Goal: Information Seeking & Learning: Learn about a topic

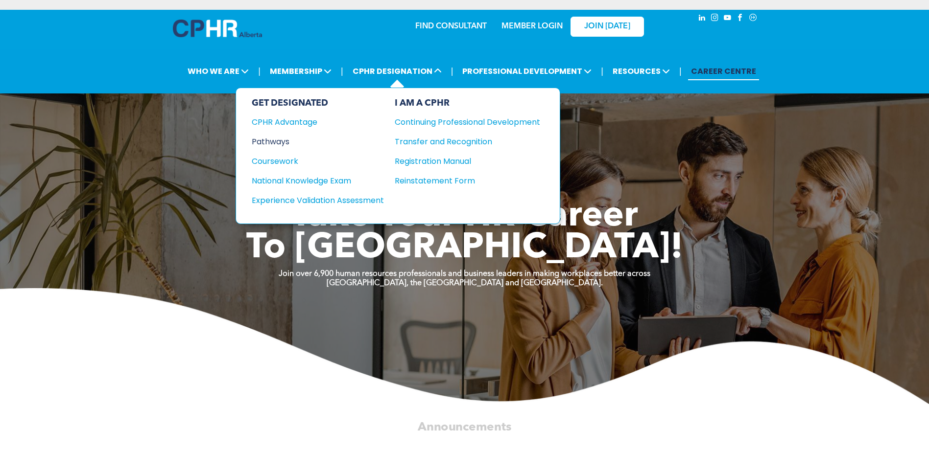
click at [271, 143] on div "Pathways" at bounding box center [311, 142] width 119 height 12
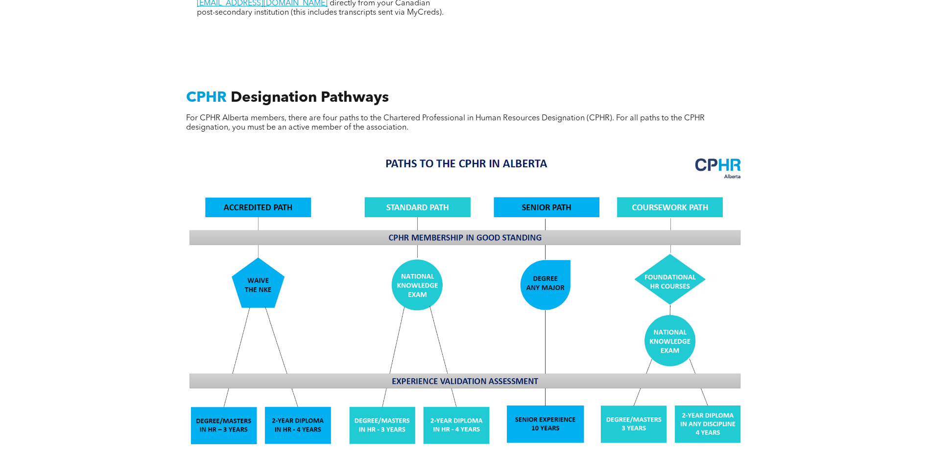
scroll to position [686, 0]
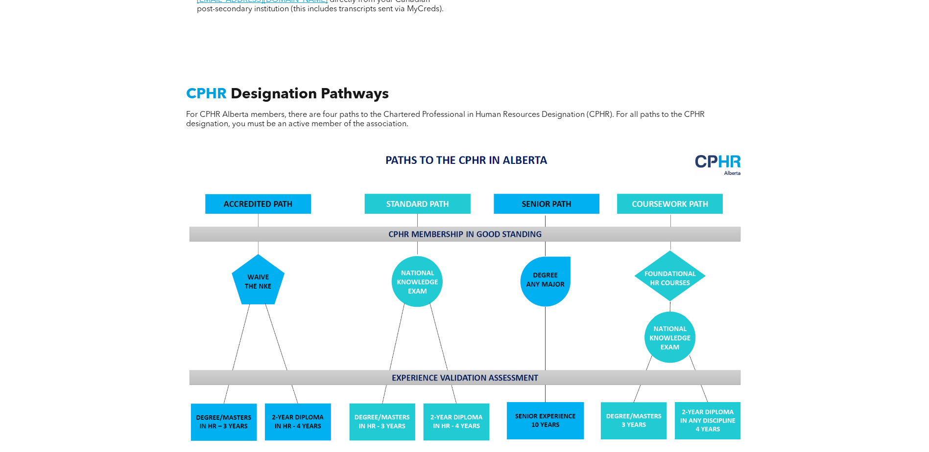
click at [835, 238] on div "CPHR Designation Pathways For CPHR Alberta members, there are four paths to the…" at bounding box center [464, 365] width 929 height 648
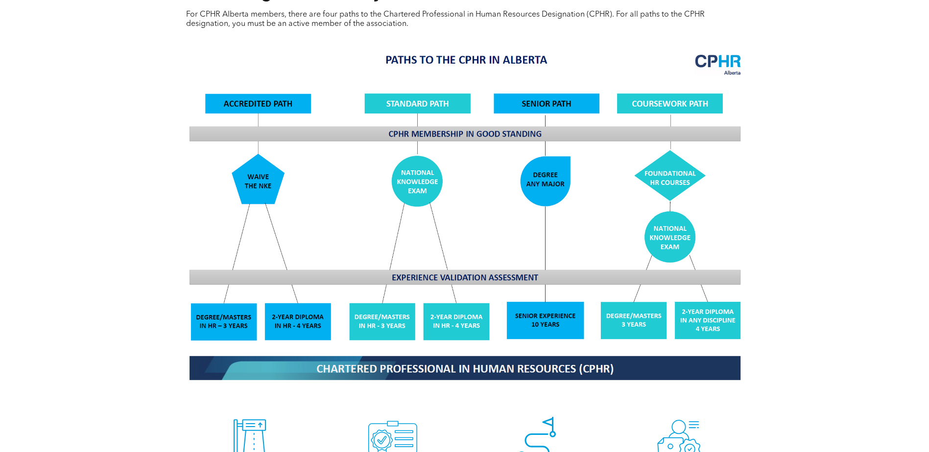
scroll to position [784, 0]
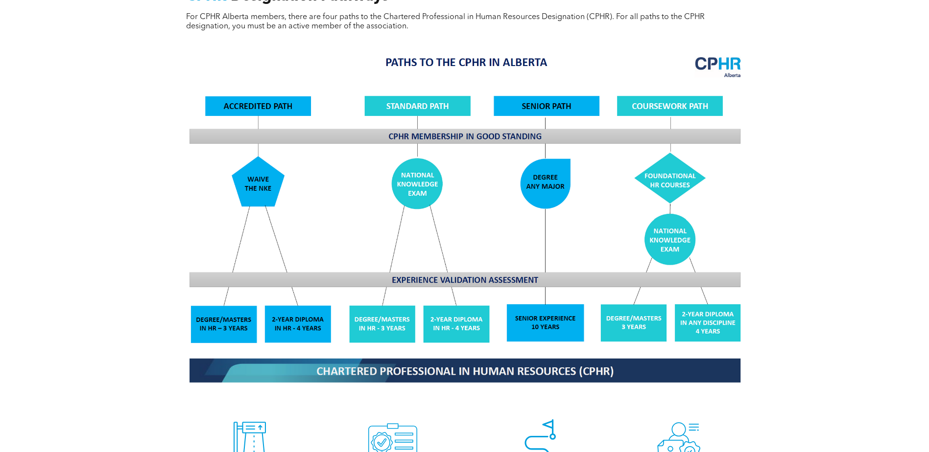
click at [856, 299] on div "CPHR Designation Pathways For CPHR Alberta members, there are four paths to the…" at bounding box center [464, 267] width 929 height 648
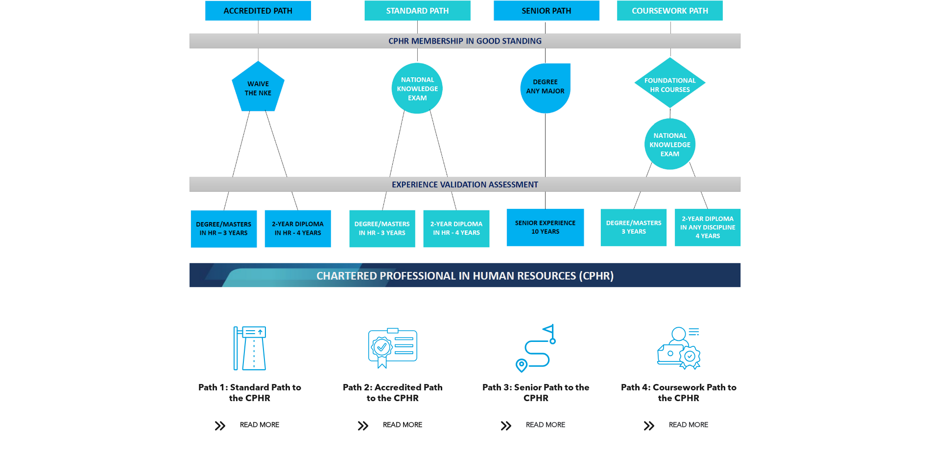
scroll to position [881, 0]
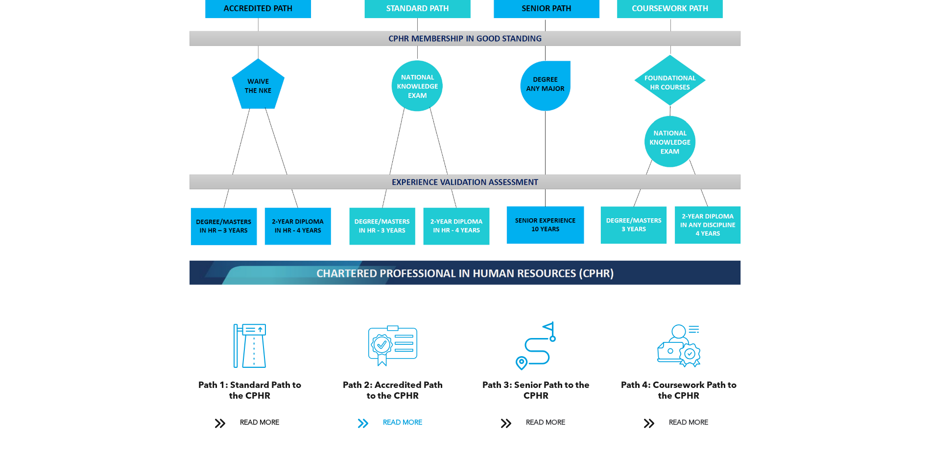
click at [405, 414] on span "READ MORE" at bounding box center [403, 423] width 46 height 18
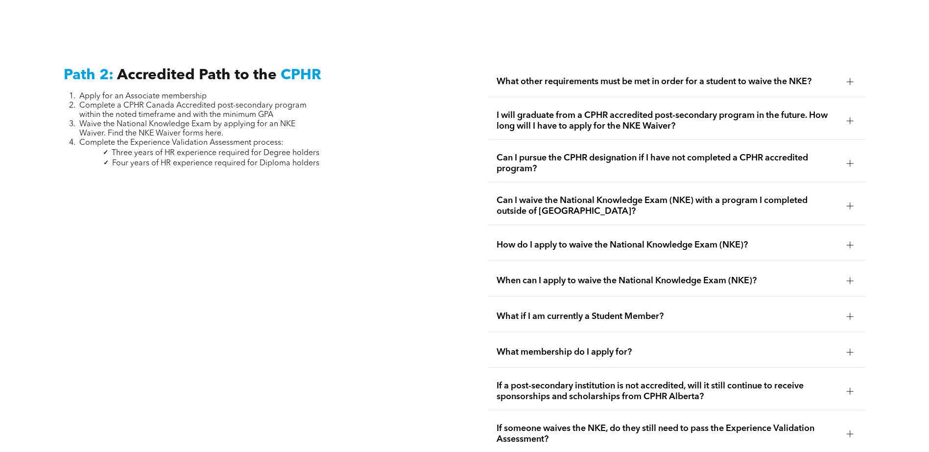
scroll to position [1600, 0]
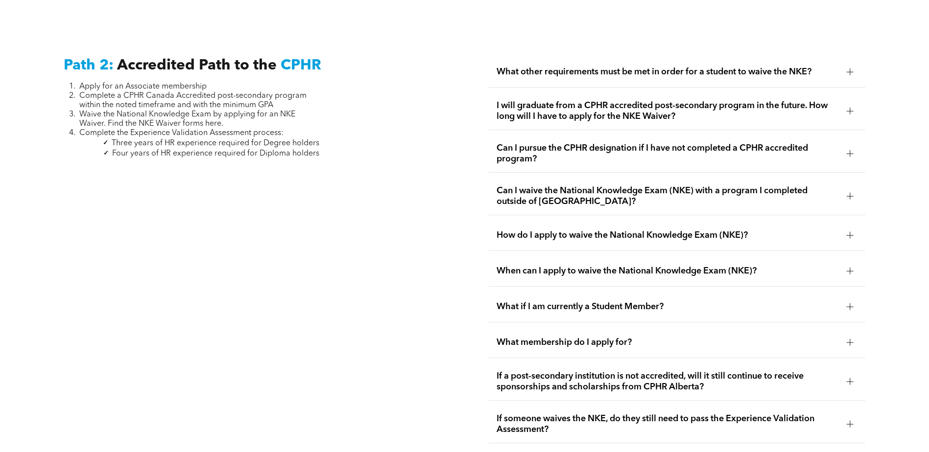
click at [854, 65] on div at bounding box center [850, 72] width 15 height 15
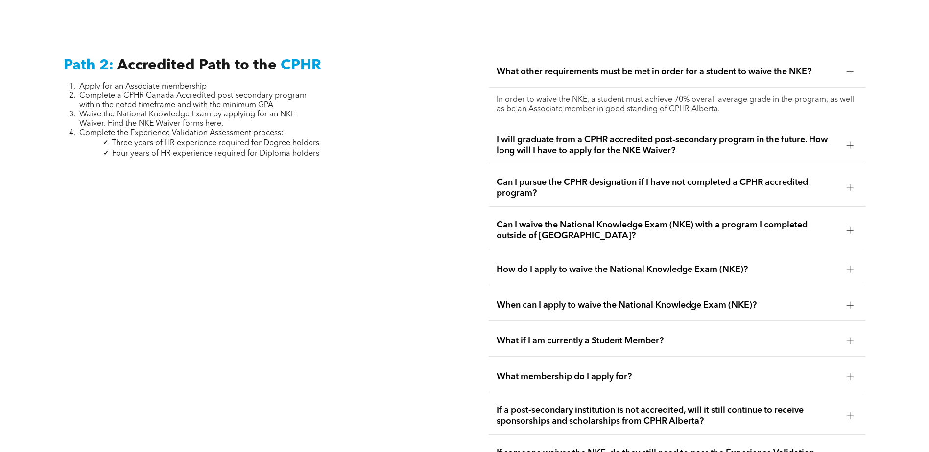
click at [715, 143] on span "I will graduate from a CPHR accredited post-secondary program in the future. Ho…" at bounding box center [668, 146] width 342 height 22
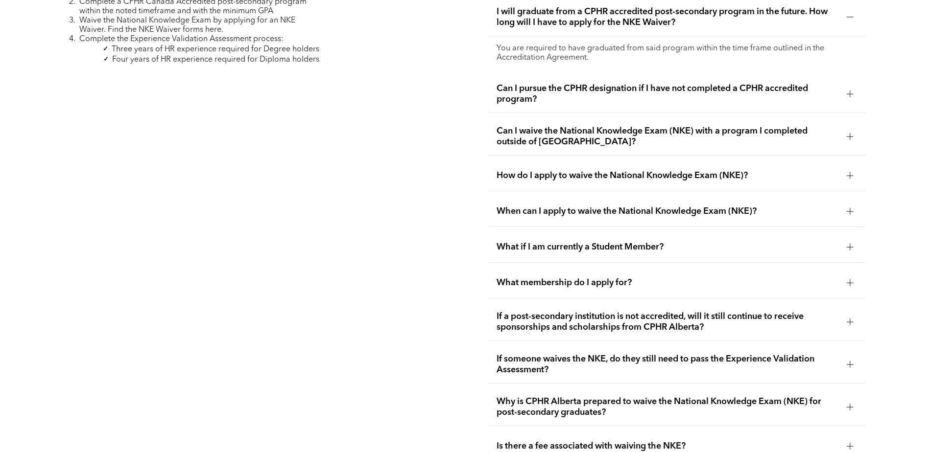
scroll to position [1698, 0]
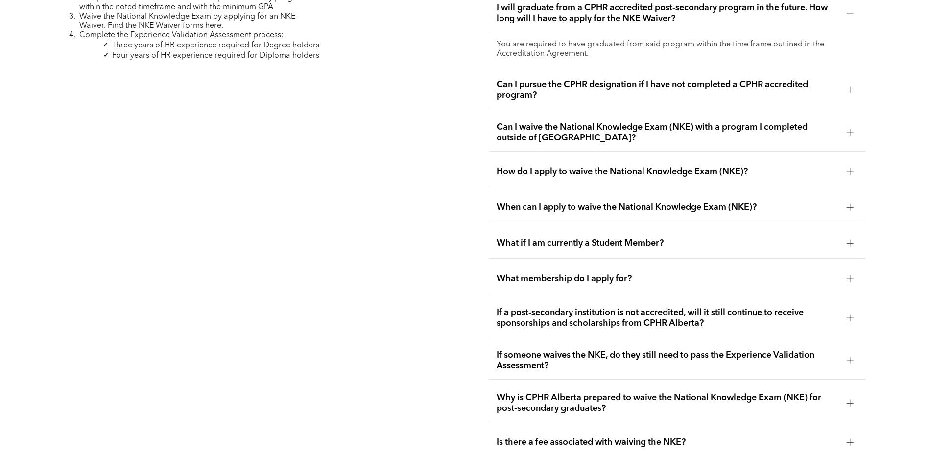
click at [656, 163] on div "How do I apply to waive the National Knowledge Exam (NKE)?" at bounding box center [677, 172] width 377 height 31
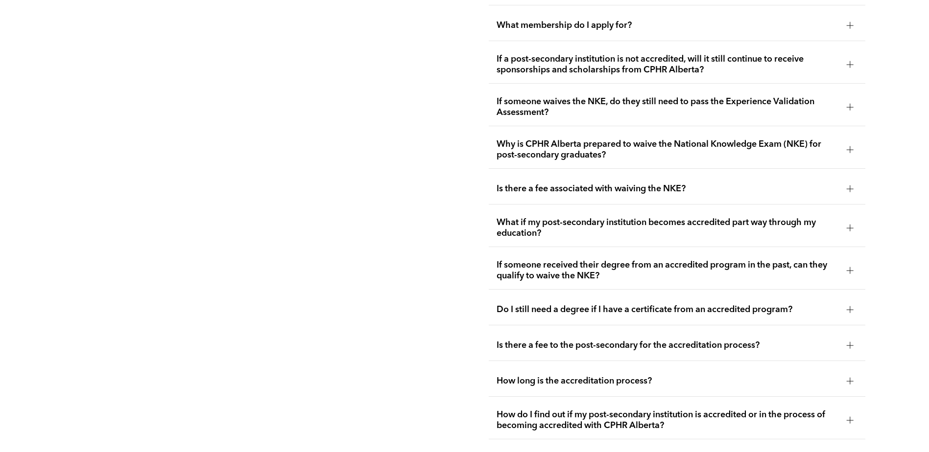
scroll to position [1992, 0]
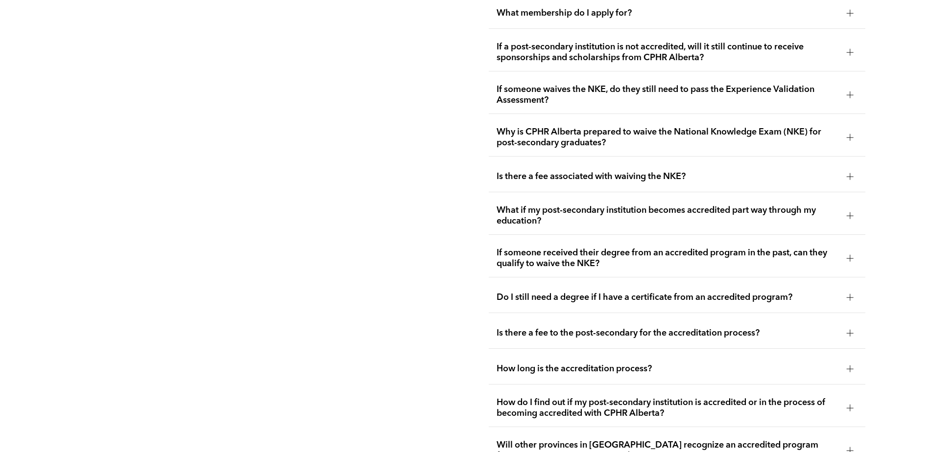
click at [617, 171] on span "Is there a fee associated with waiving the NKE?" at bounding box center [668, 176] width 342 height 11
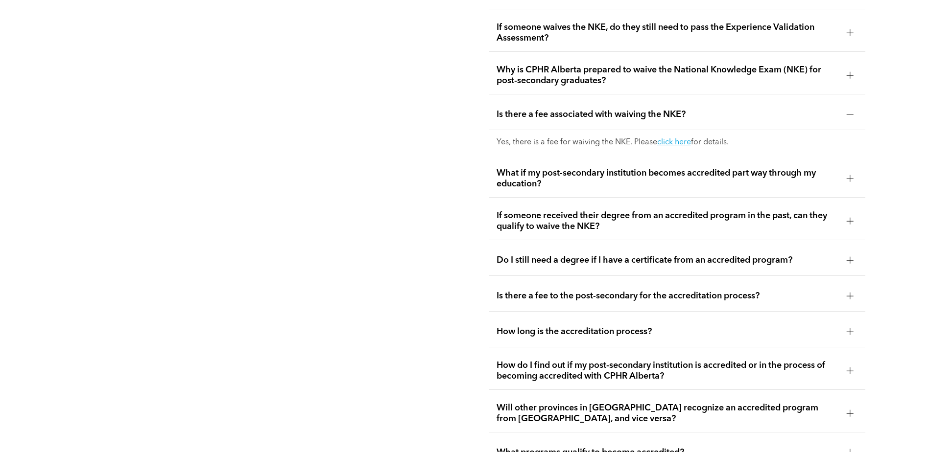
click at [709, 211] on span "If someone received their degree from an accredited program in the past, can th…" at bounding box center [668, 222] width 342 height 22
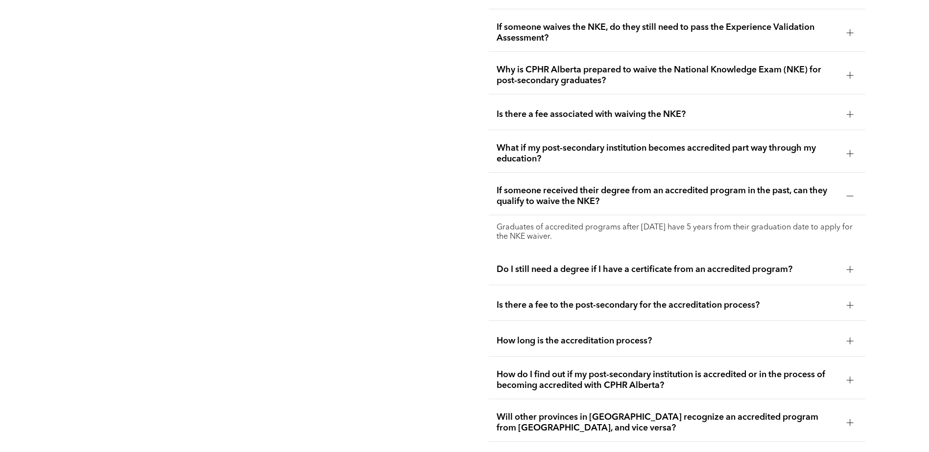
click at [345, 204] on div "Path 2: Accredited Path to the CPHR Apply for an Associate membership Complete …" at bounding box center [252, 71] width 392 height 829
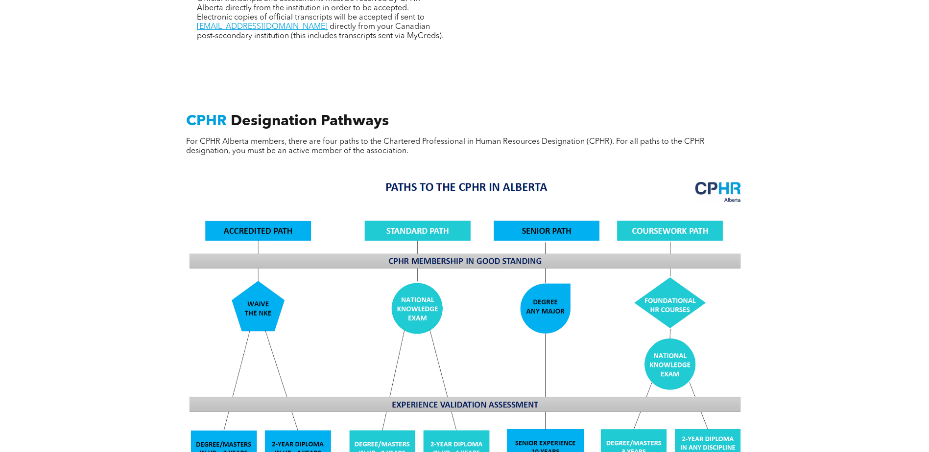
scroll to position [0, 0]
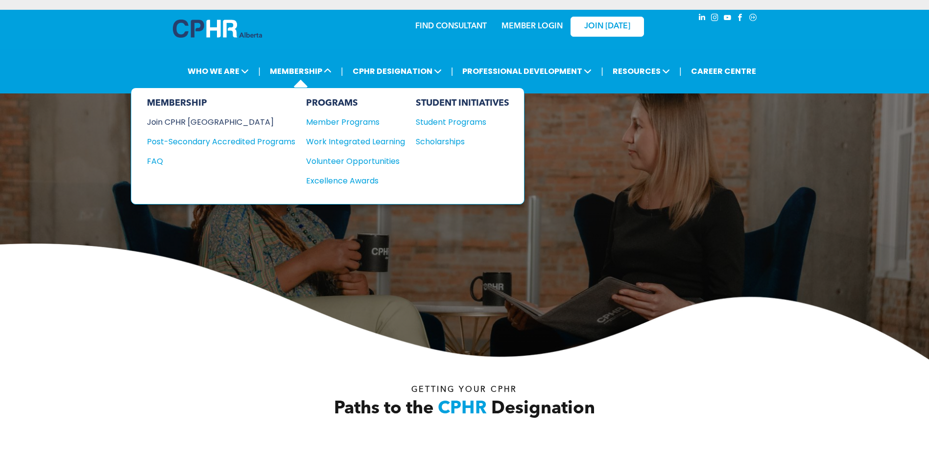
click at [176, 126] on div "Join CPHR [GEOGRAPHIC_DATA]" at bounding box center [214, 122] width 134 height 12
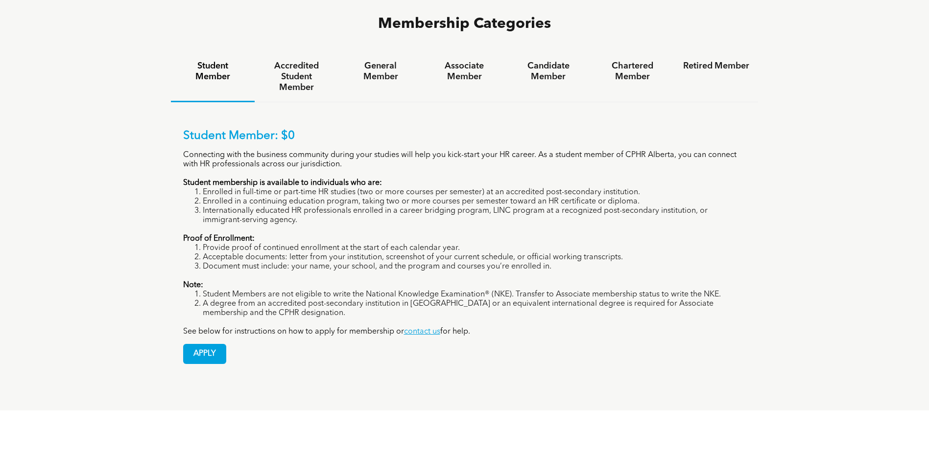
scroll to position [686, 0]
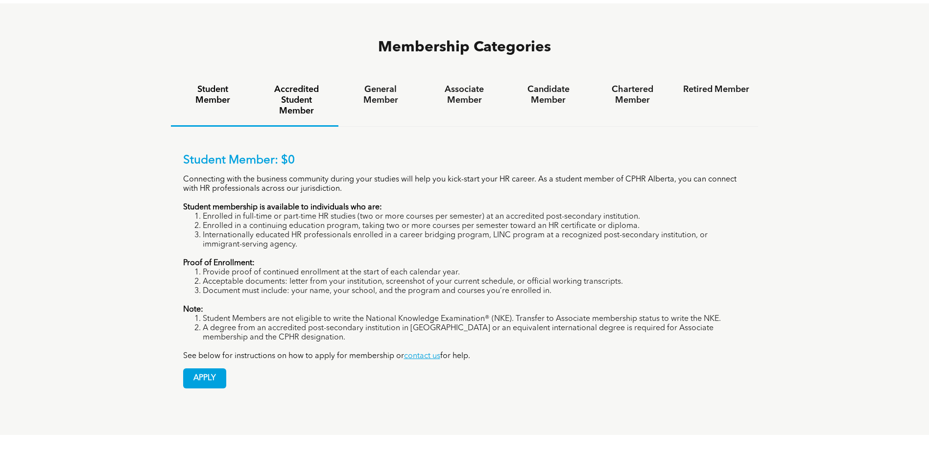
click at [296, 84] on h4 "Accredited Student Member" at bounding box center [296, 100] width 66 height 32
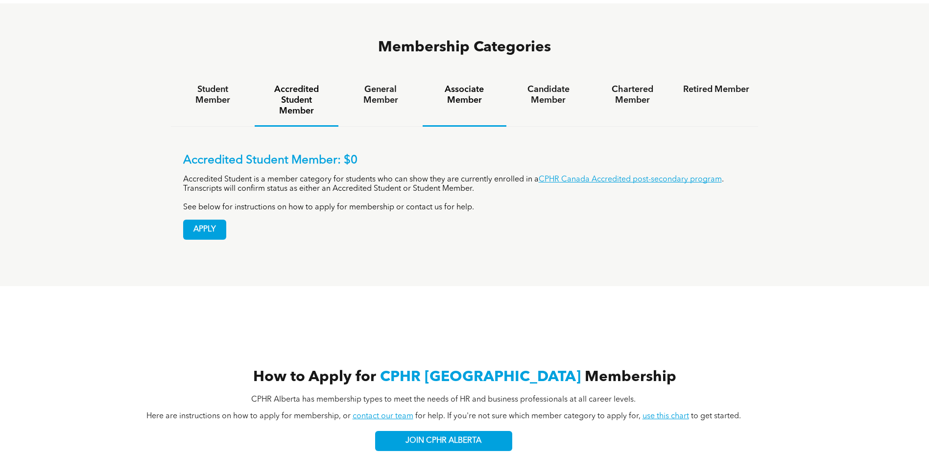
click at [467, 84] on h4 "Associate Member" at bounding box center [464, 95] width 66 height 22
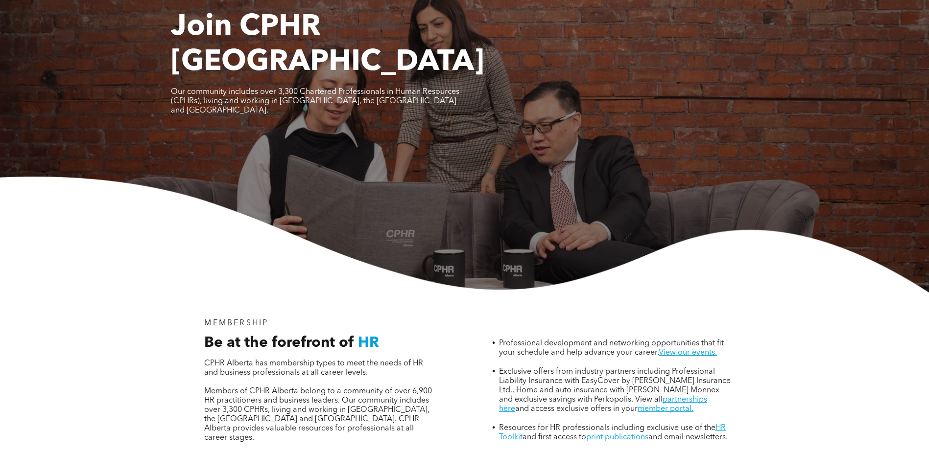
scroll to position [0, 0]
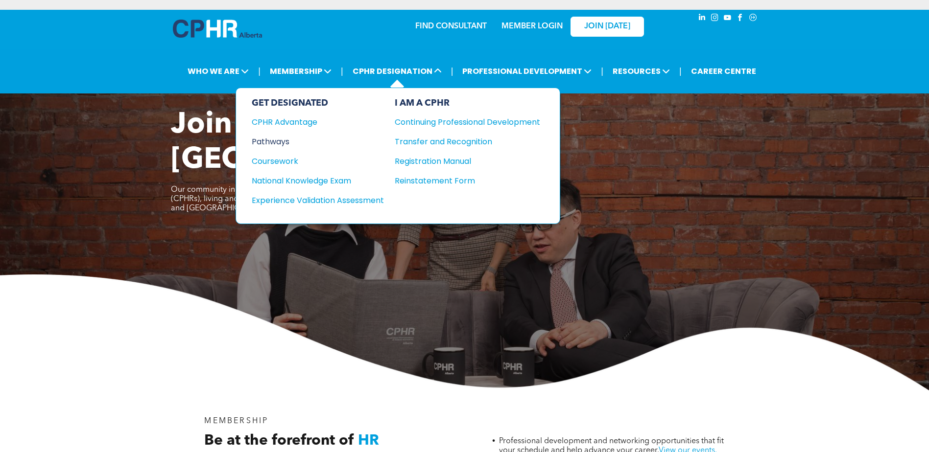
click at [271, 141] on div "Pathways" at bounding box center [311, 142] width 119 height 12
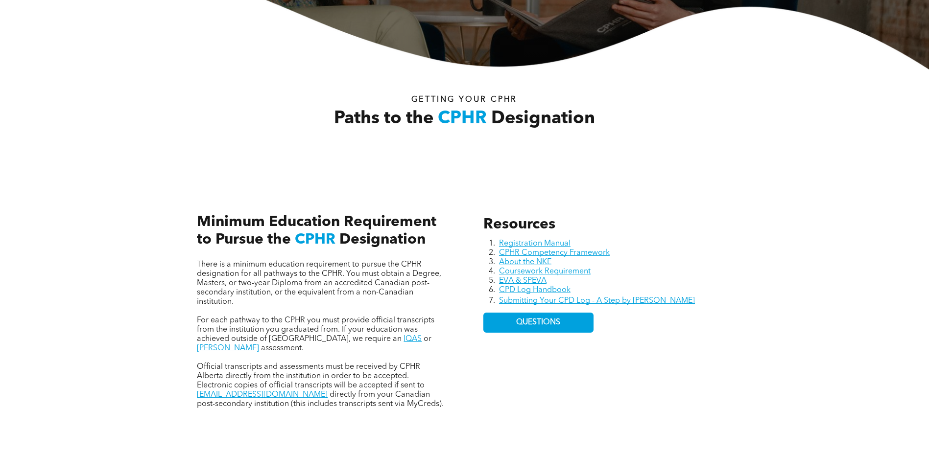
scroll to position [294, 0]
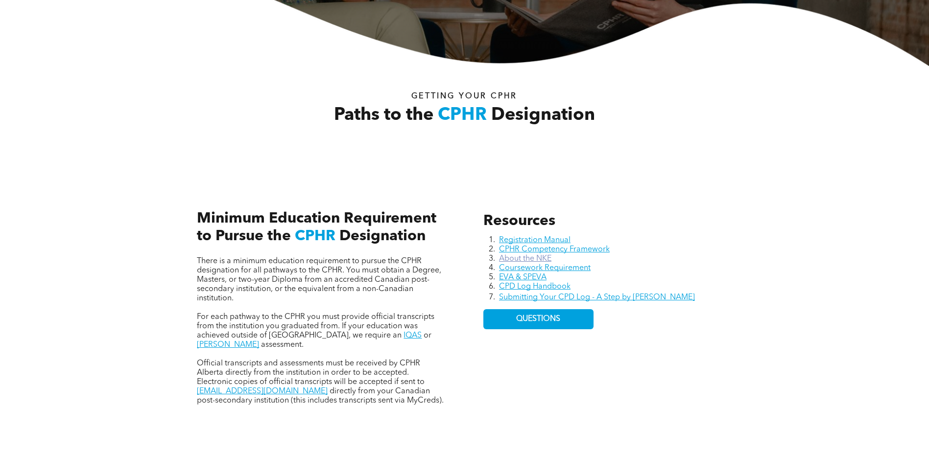
click at [520, 260] on link "About the NKE" at bounding box center [525, 259] width 52 height 8
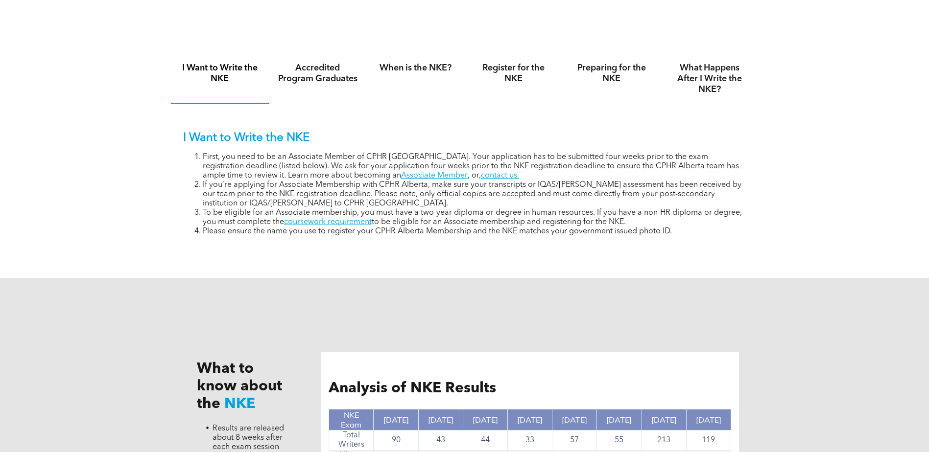
scroll to position [637, 0]
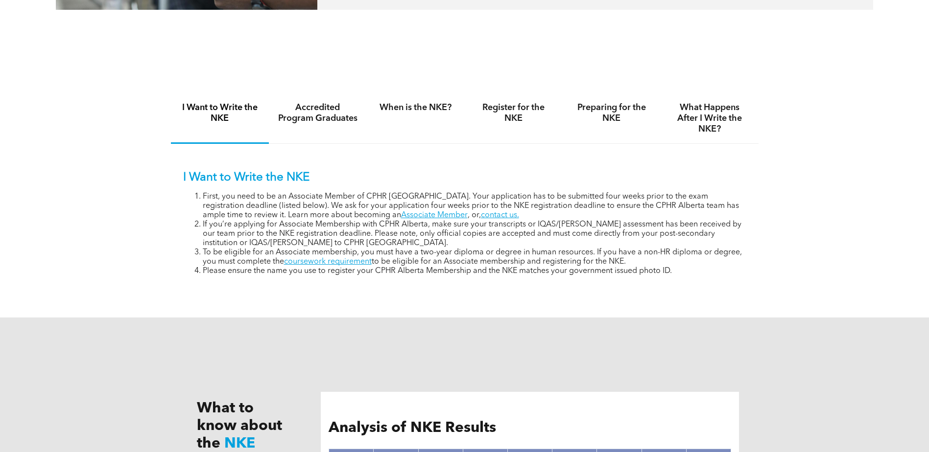
click at [145, 229] on div "I Want to Write the NKE Accredited Program Graduates When is the NKE? Register …" at bounding box center [464, 192] width 929 height 252
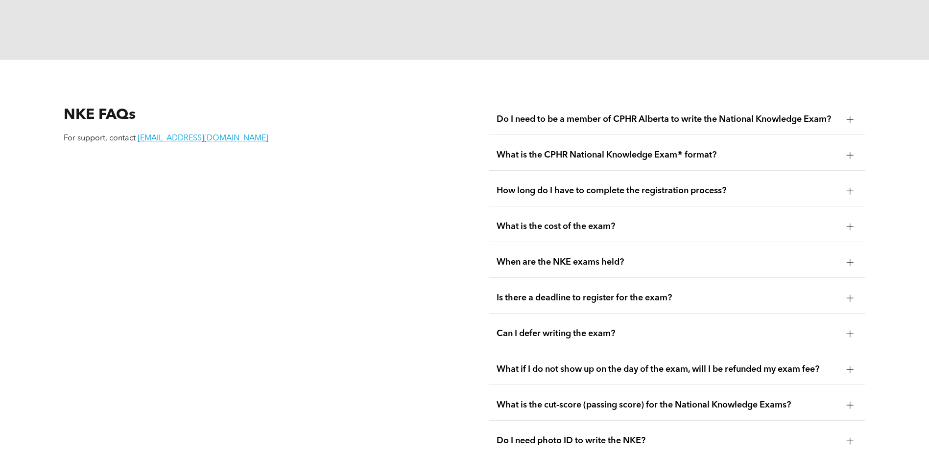
scroll to position [1371, 0]
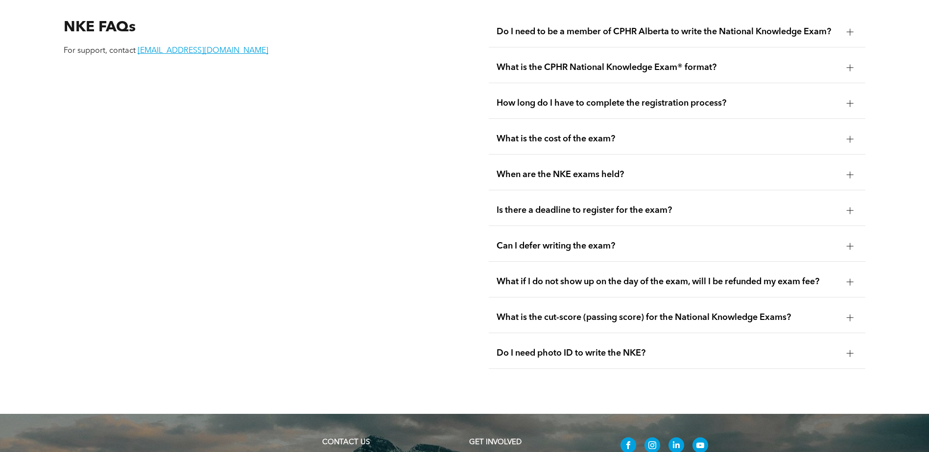
click at [580, 338] on div "Do I need photo ID to write the NKE?" at bounding box center [677, 353] width 377 height 31
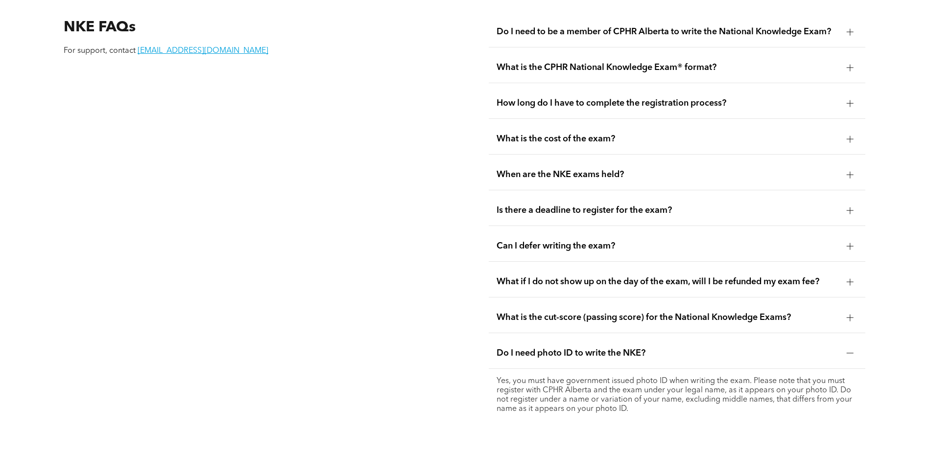
click at [580, 338] on div "Do I need photo ID to write the NKE?" at bounding box center [677, 353] width 377 height 31
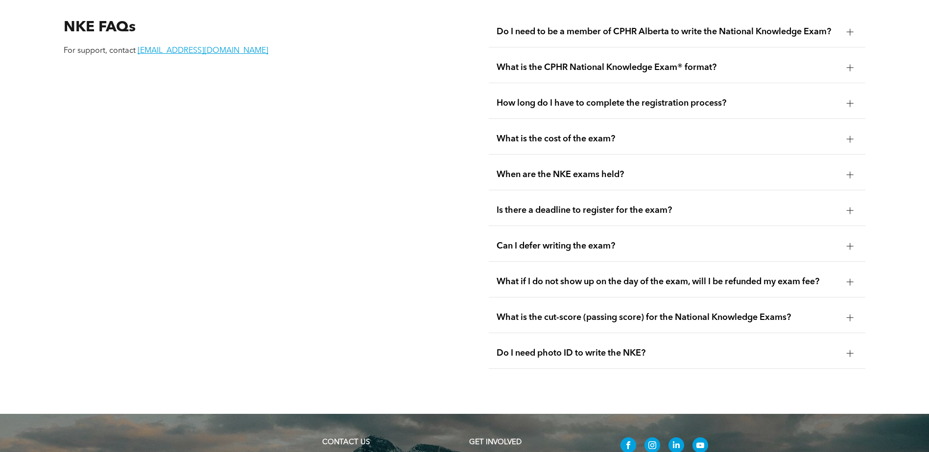
click at [577, 312] on span "What is the cut-score (passing score) for the National Knowledge Exams?" at bounding box center [668, 317] width 342 height 11
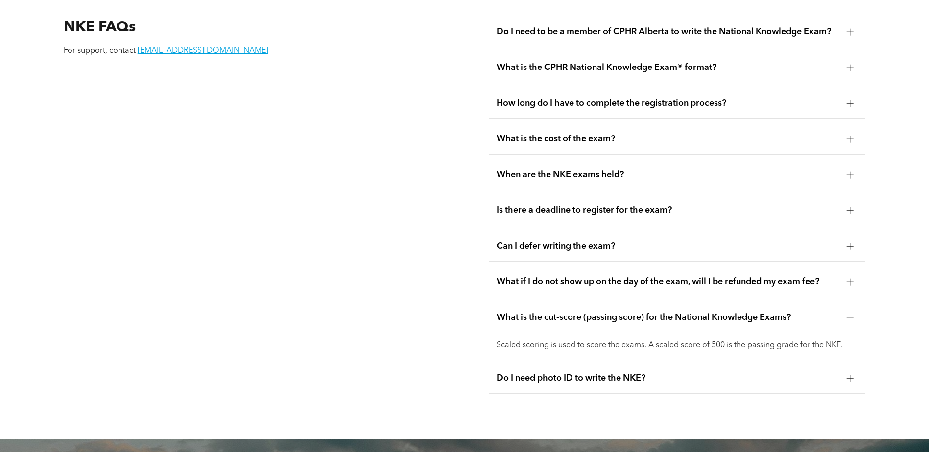
click at [657, 303] on div "What is the cut-score (passing score) for the National Knowledge Exams?" at bounding box center [677, 318] width 377 height 31
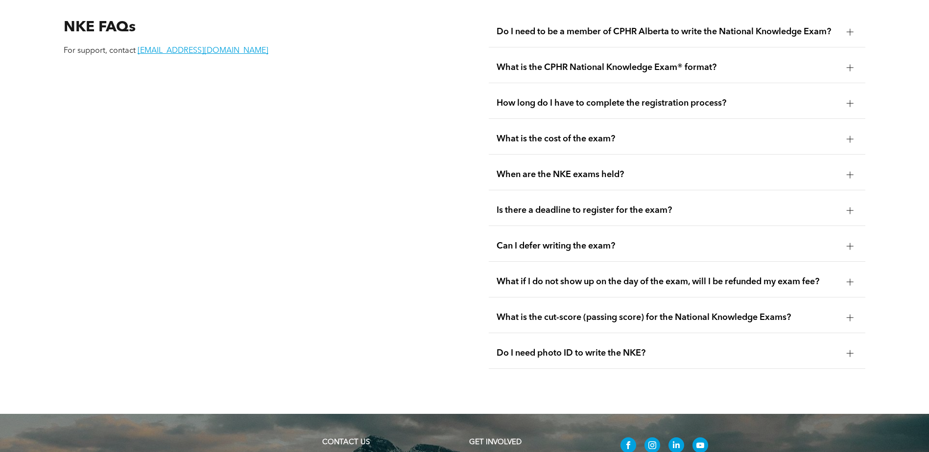
click at [597, 277] on span "What if I do not show up on the day of the exam, will I be refunded my exam fee?" at bounding box center [668, 282] width 342 height 11
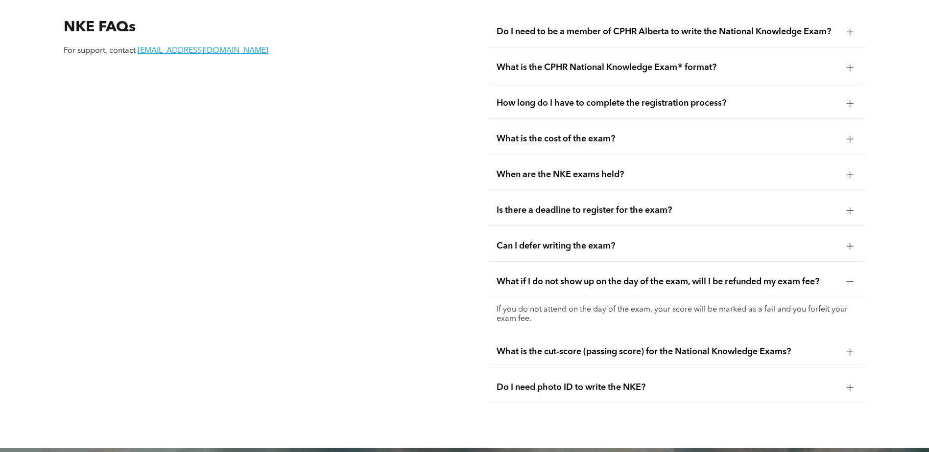
click at [715, 277] on span "What if I do not show up on the day of the exam, will I be refunded my exam fee?" at bounding box center [668, 282] width 342 height 11
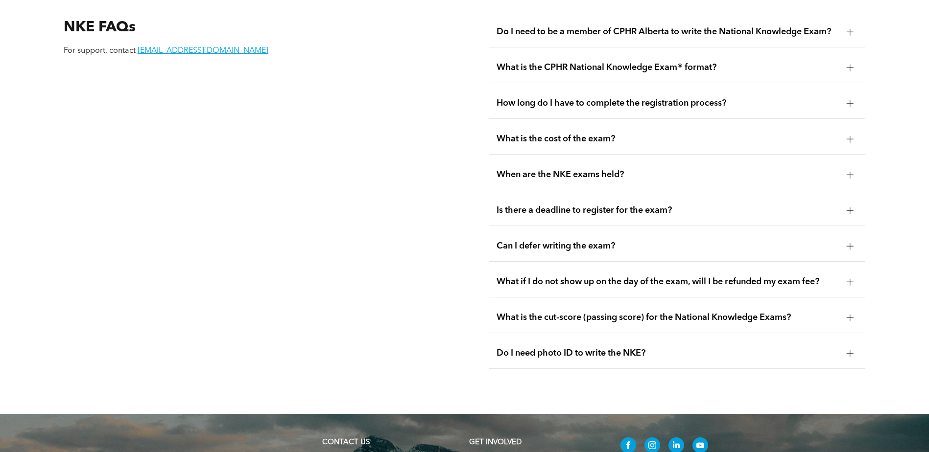
click at [626, 241] on span "Can I defer writing the exam?" at bounding box center [668, 246] width 342 height 11
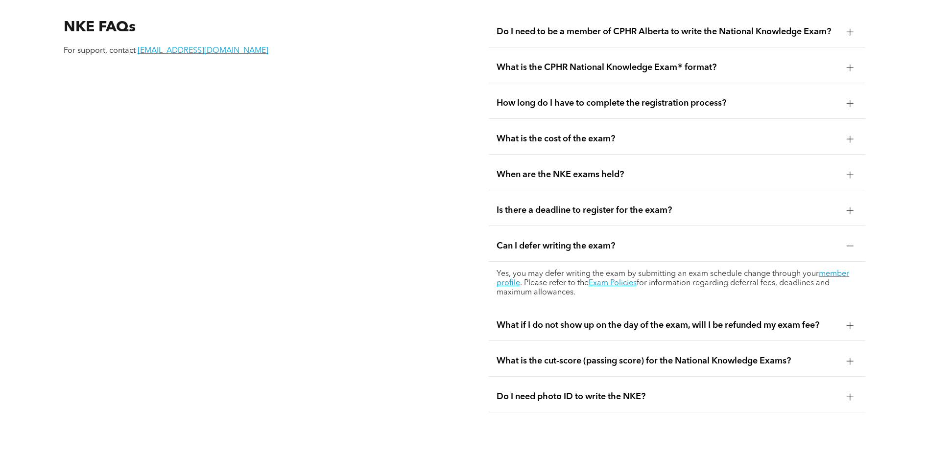
click at [562, 241] on span "Can I defer writing the exam?" at bounding box center [668, 246] width 342 height 11
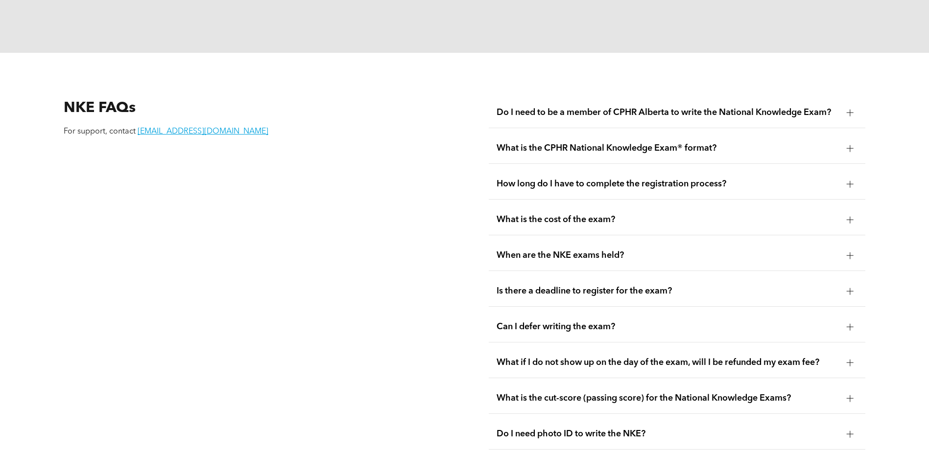
scroll to position [1273, 0]
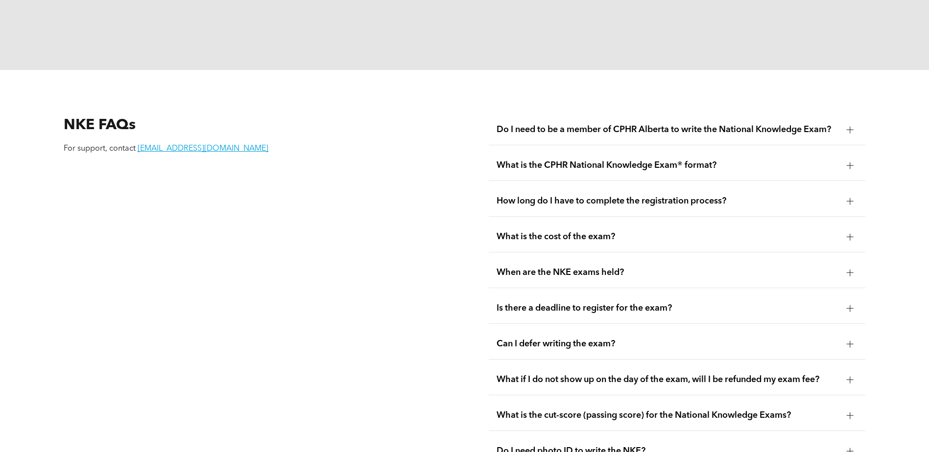
click at [589, 303] on span "Is there a deadline to register for the exam?" at bounding box center [668, 308] width 342 height 11
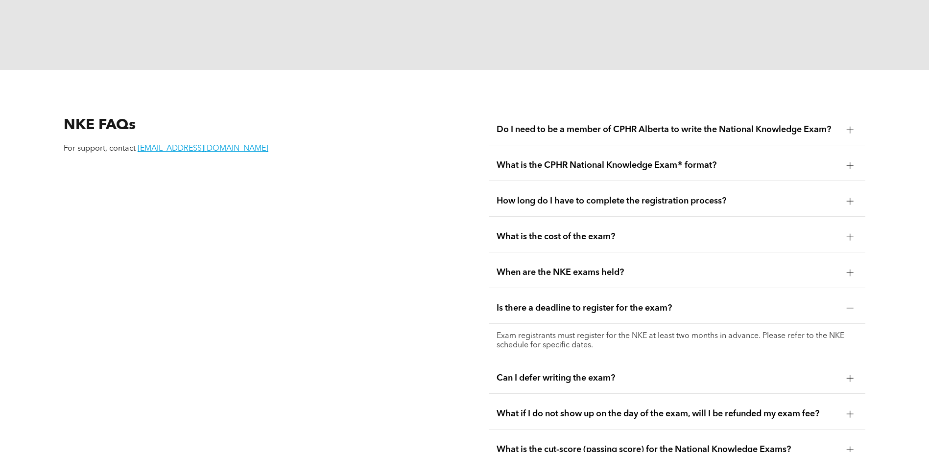
click at [596, 303] on span "Is there a deadline to register for the exam?" at bounding box center [668, 308] width 342 height 11
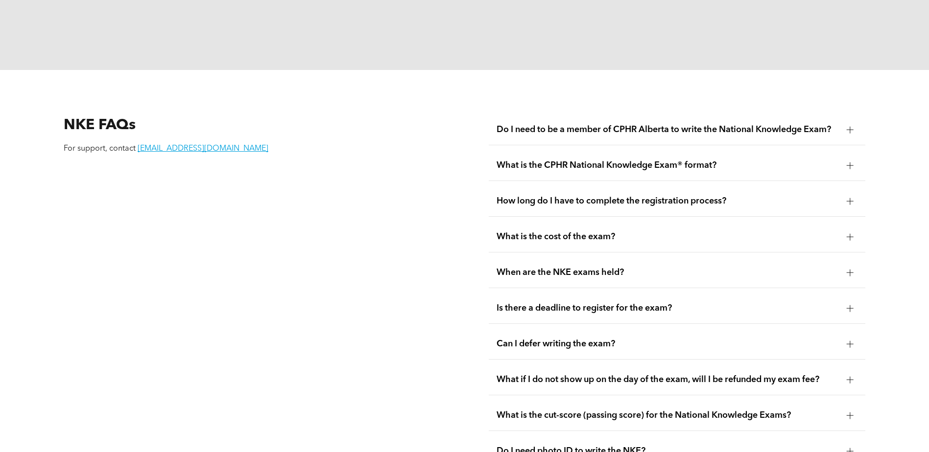
click at [577, 267] on span "When are the NKE exams held?" at bounding box center [668, 272] width 342 height 11
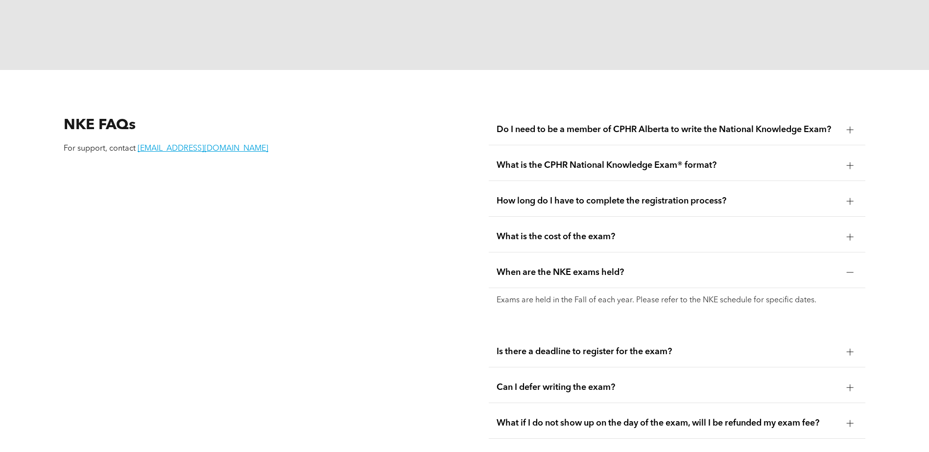
click at [576, 267] on span "When are the NKE exams held?" at bounding box center [668, 272] width 342 height 11
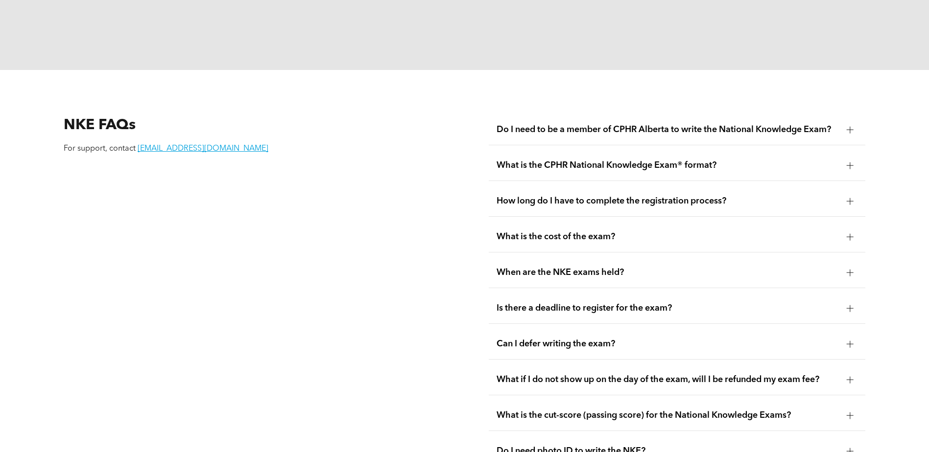
click at [576, 222] on div "What is the cost of the exam?" at bounding box center [677, 237] width 377 height 31
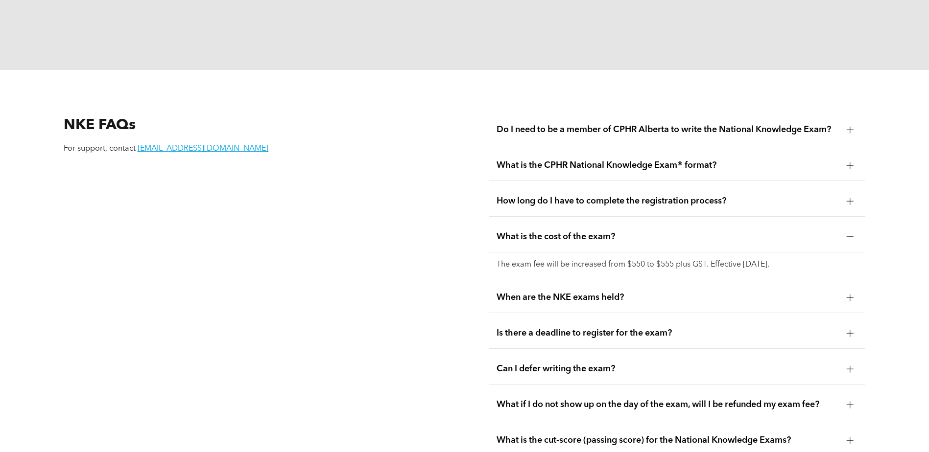
click at [566, 232] on span "What is the cost of the exam?" at bounding box center [668, 237] width 342 height 11
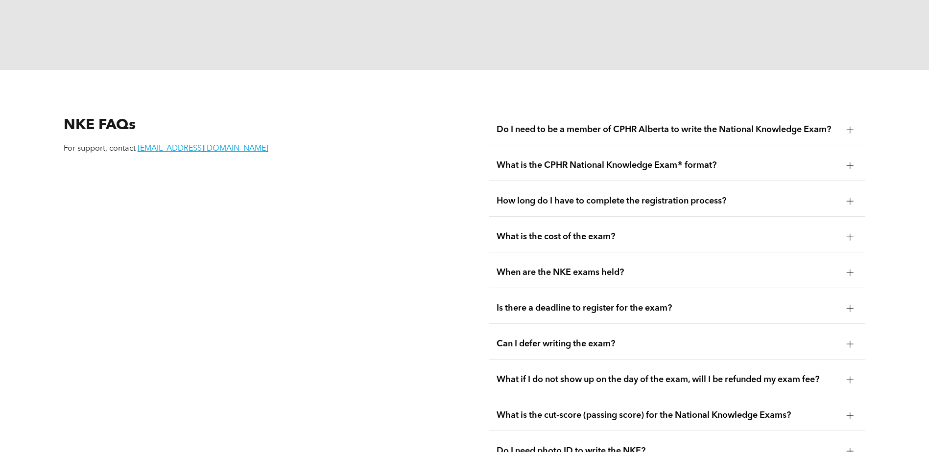
click at [570, 196] on span "How long do I have to complete the registration process?" at bounding box center [668, 201] width 342 height 11
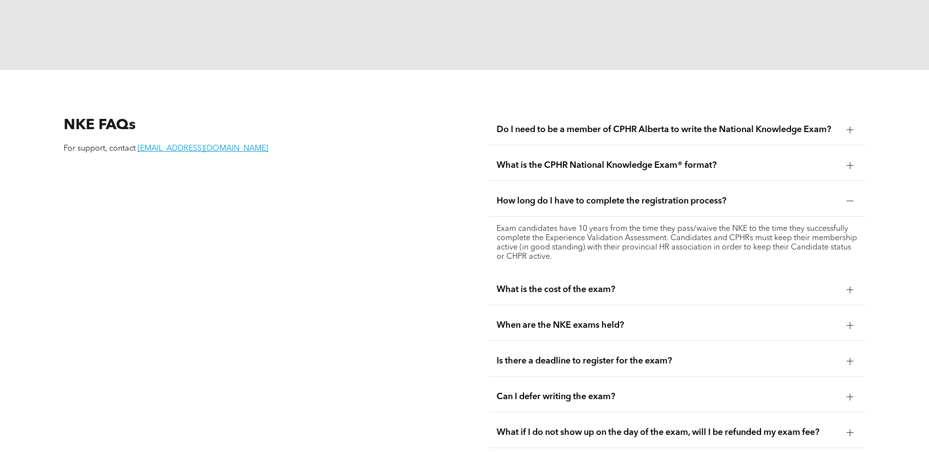
click at [570, 160] on span "What is the CPHR National Knowledge Exam® format?" at bounding box center [668, 165] width 342 height 11
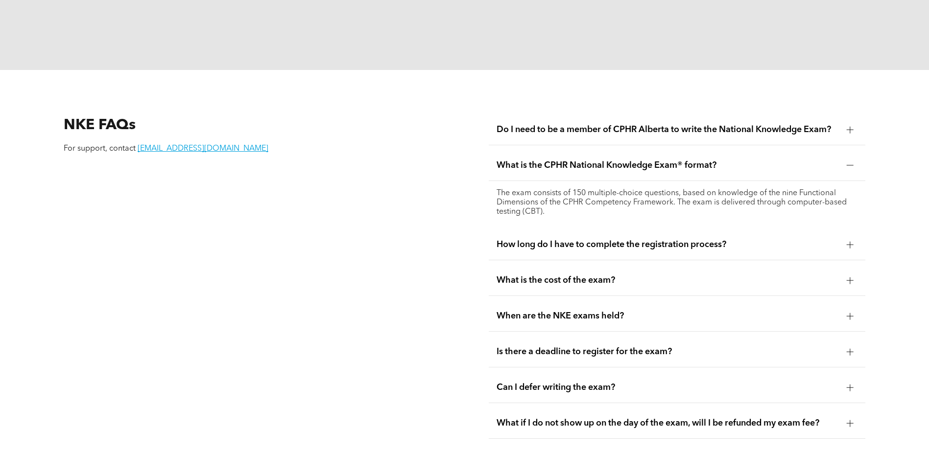
click at [674, 124] on span "Do I need to be a member of CPHR Alberta to write the National Knowledge Exam?" at bounding box center [668, 129] width 342 height 11
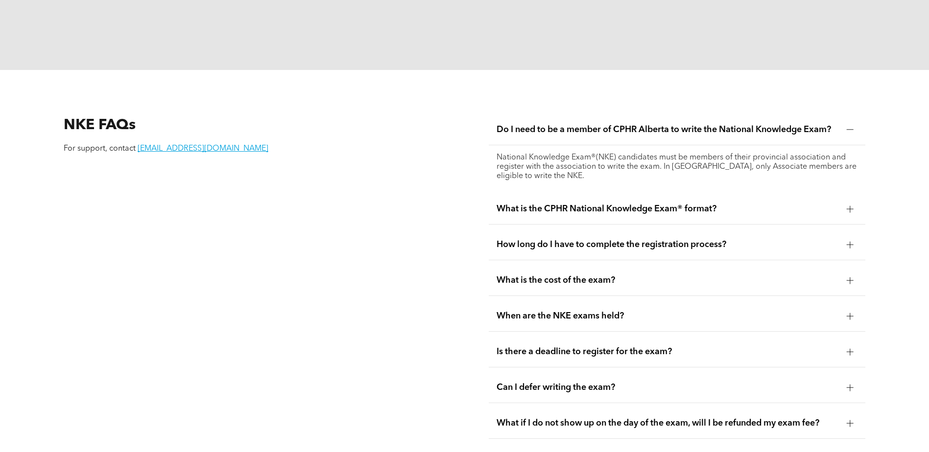
click at [814, 124] on span "Do I need to be a member of CPHR Alberta to write the National Knowledge Exam?" at bounding box center [668, 129] width 342 height 11
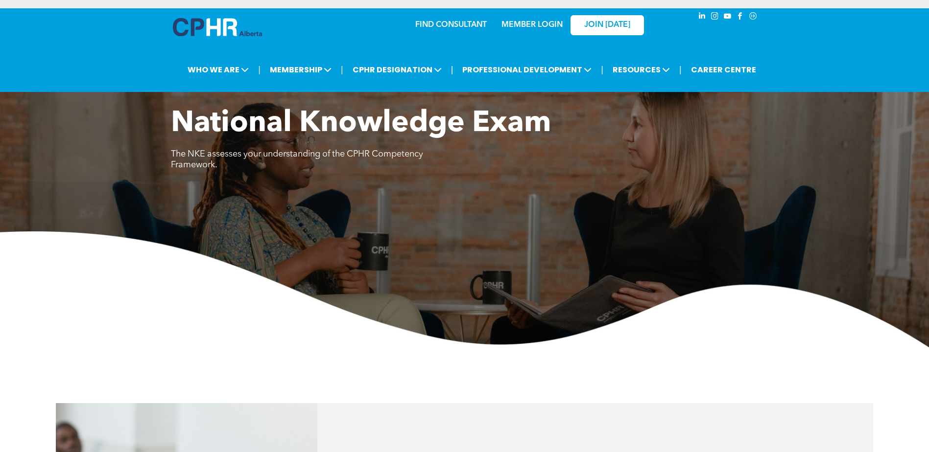
scroll to position [0, 0]
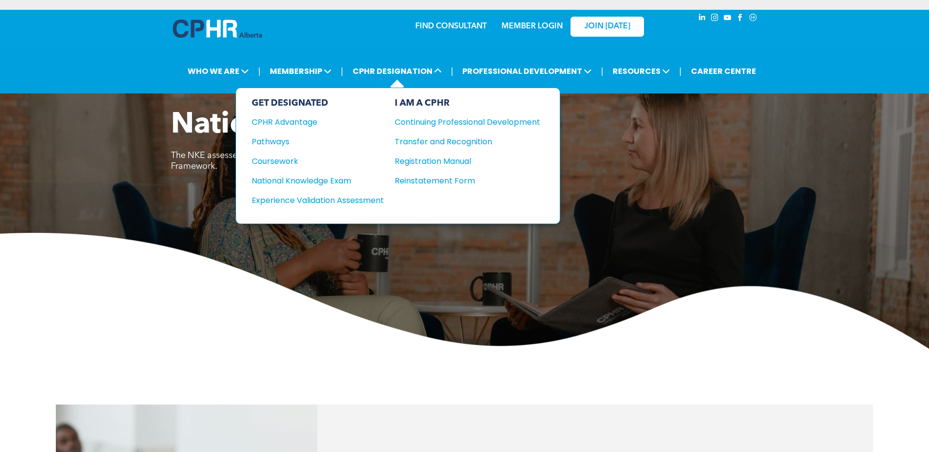
drag, startPoint x: 272, startPoint y: 139, endPoint x: 277, endPoint y: 135, distance: 6.3
click at [272, 139] on div "Pathways" at bounding box center [311, 142] width 119 height 12
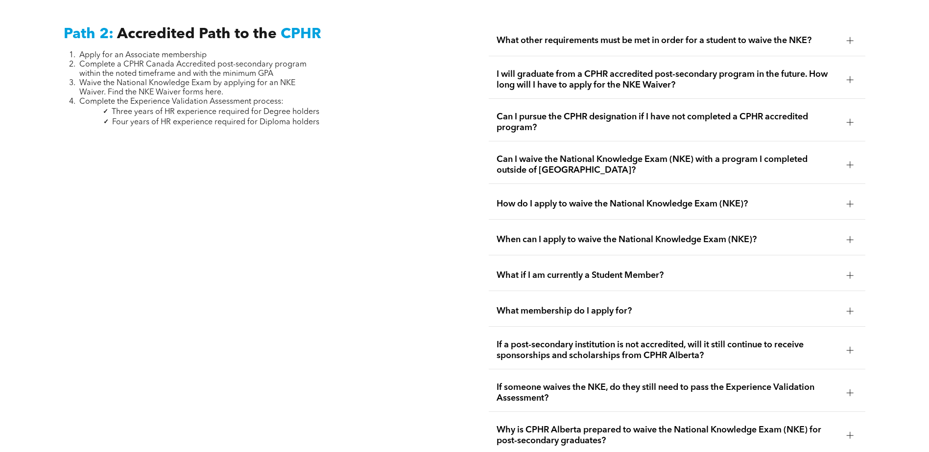
scroll to position [1616, 0]
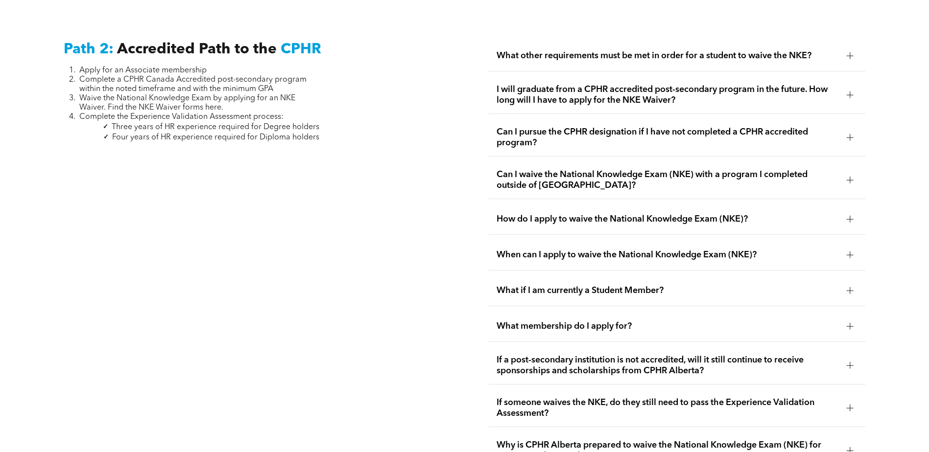
click at [541, 50] on span "What other requirements must be met in order for a student to waive the NKE?" at bounding box center [668, 55] width 342 height 11
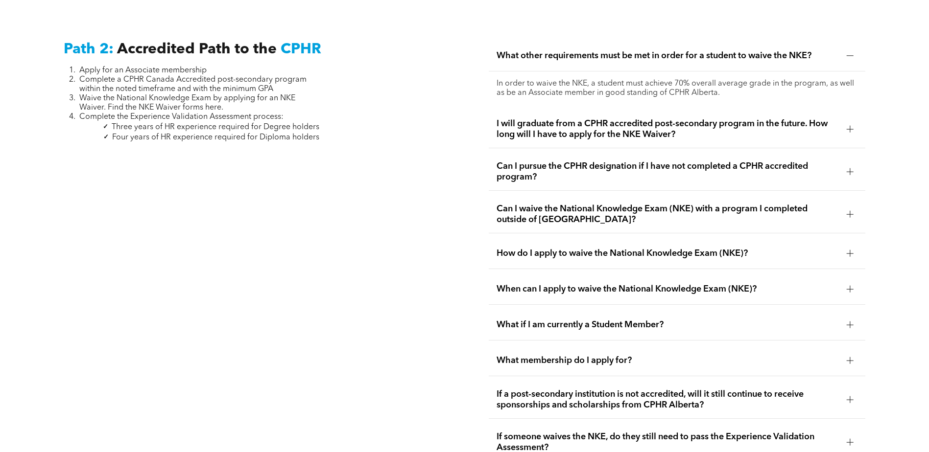
click at [541, 50] on span "What other requirements must be met in order for a student to waive the NKE?" at bounding box center [668, 55] width 342 height 11
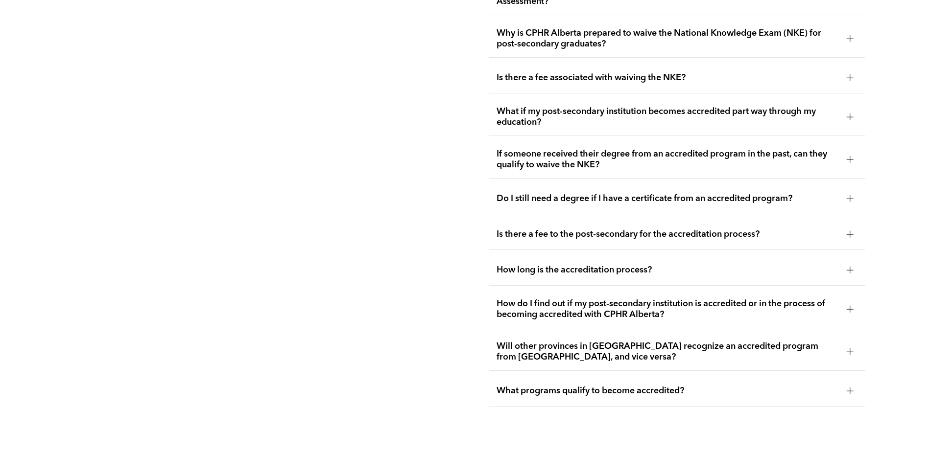
scroll to position [2057, 0]
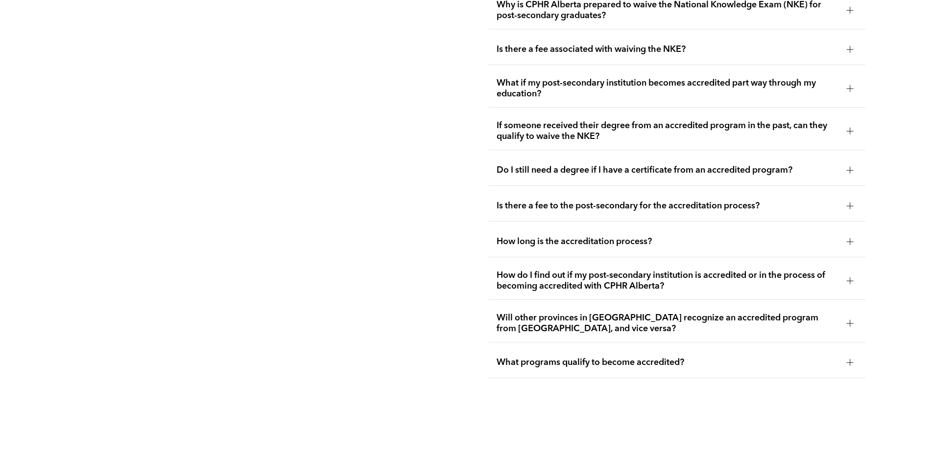
click at [566, 357] on span "What programs qualify to become accredited?" at bounding box center [668, 362] width 342 height 11
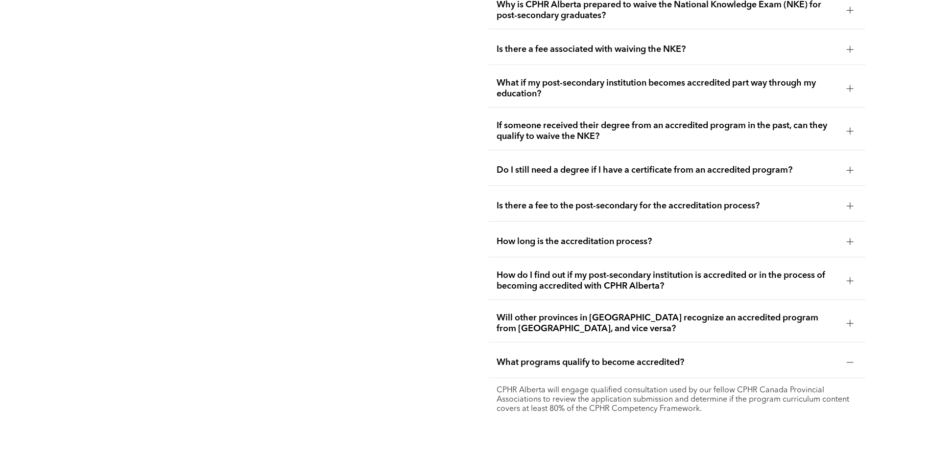
click at [665, 357] on span "What programs qualify to become accredited?" at bounding box center [668, 362] width 342 height 11
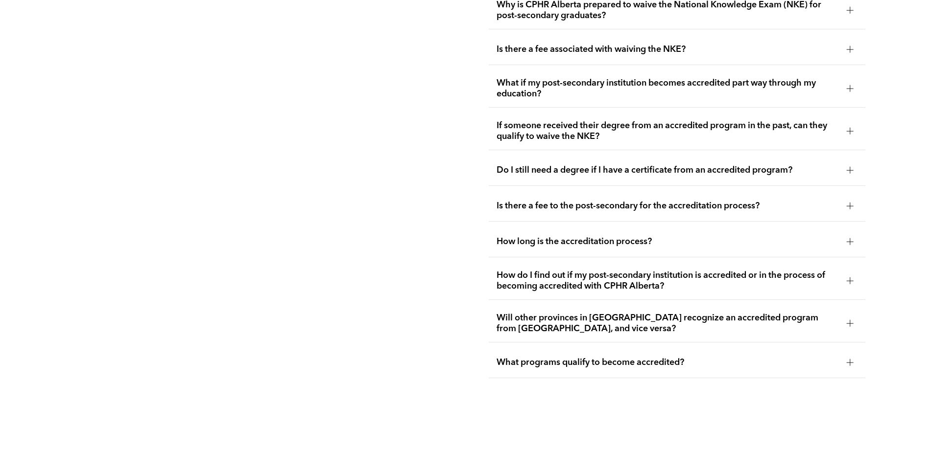
click at [665, 357] on span "What programs qualify to become accredited?" at bounding box center [668, 362] width 342 height 11
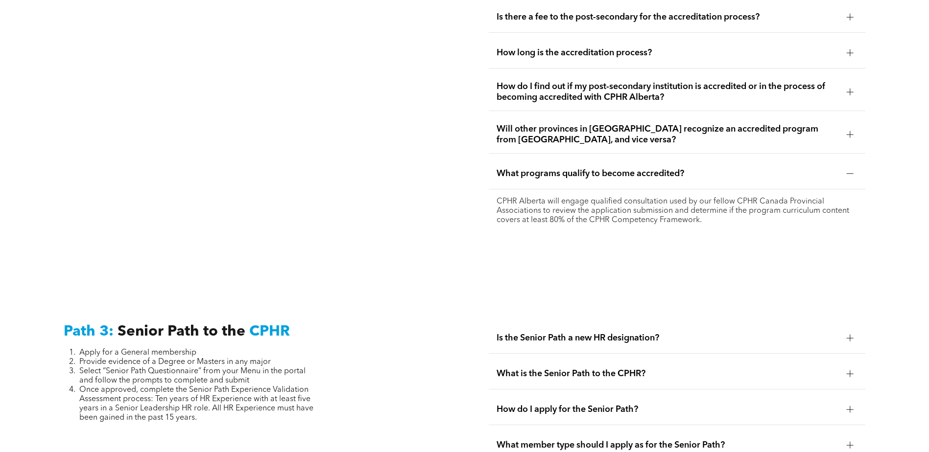
scroll to position [2253, 0]
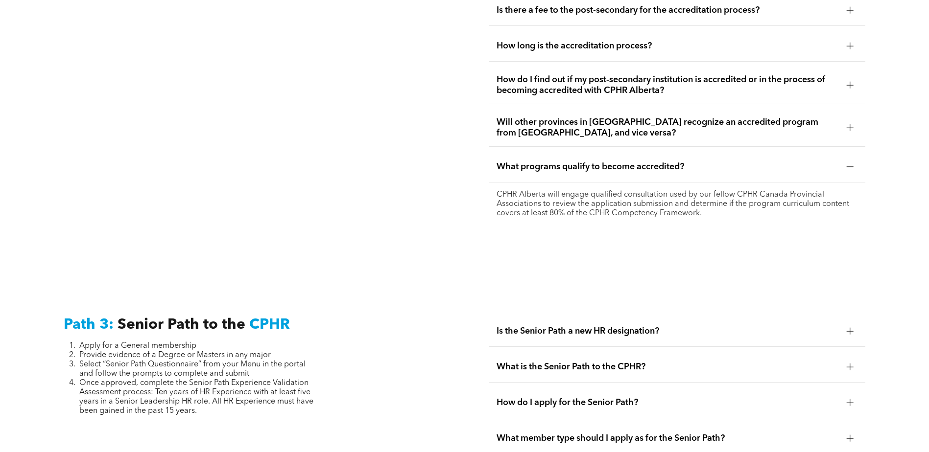
click at [561, 162] on span "What programs qualify to become accredited?" at bounding box center [668, 167] width 342 height 11
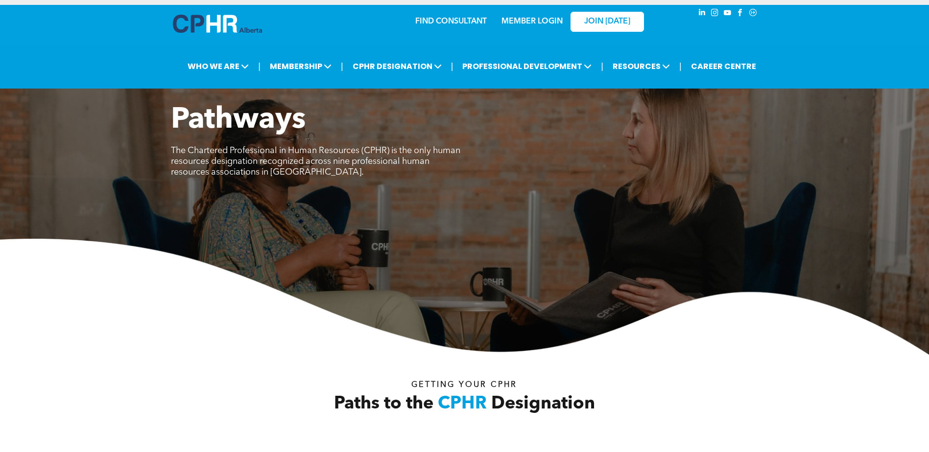
scroll to position [0, 0]
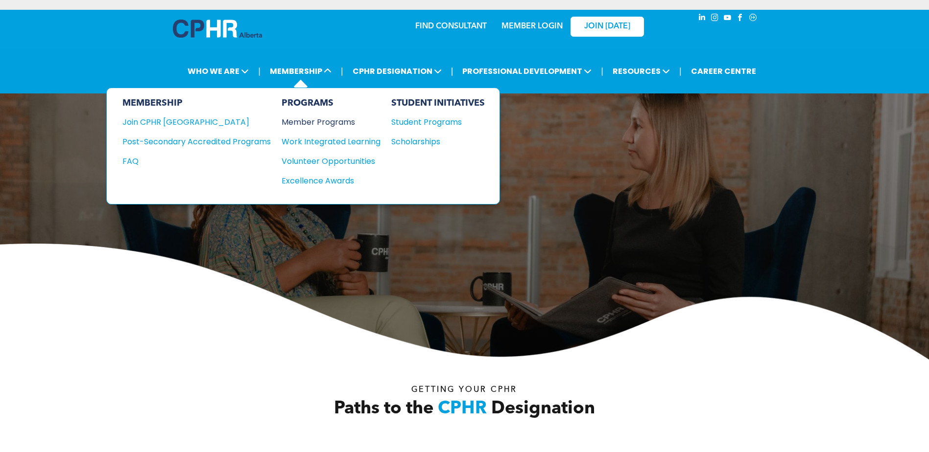
click at [329, 121] on div "Member Programs" at bounding box center [326, 122] width 89 height 12
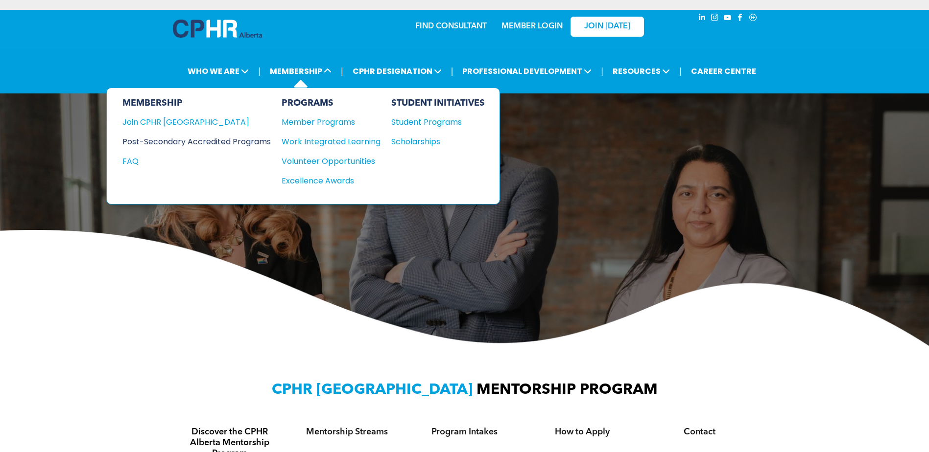
click at [169, 143] on div "Post-Secondary Accredited Programs" at bounding box center [189, 142] width 134 height 12
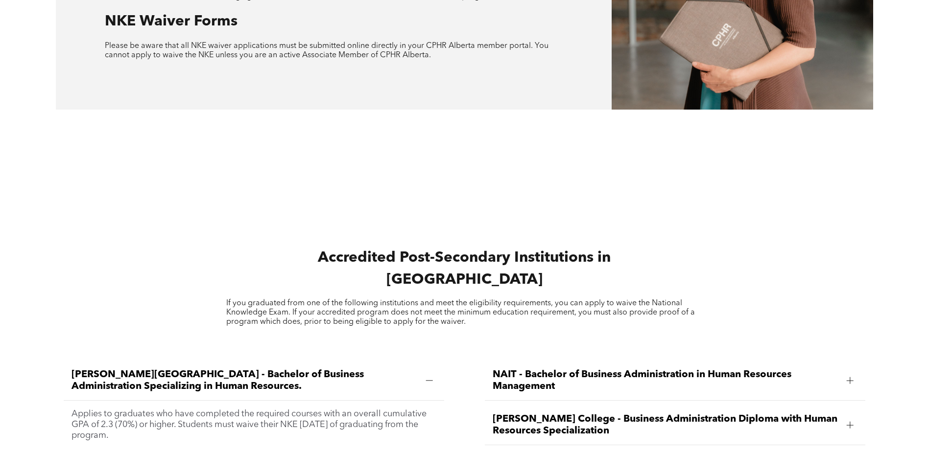
scroll to position [1077, 0]
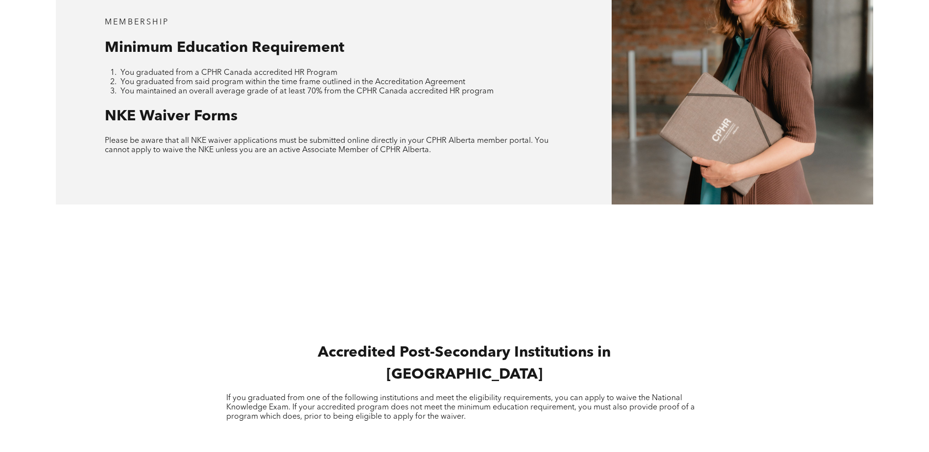
click at [817, 270] on div "Accredited Post-Secondary Institutions in [GEOGRAPHIC_DATA] If you graduated fr…" at bounding box center [464, 349] width 929 height 179
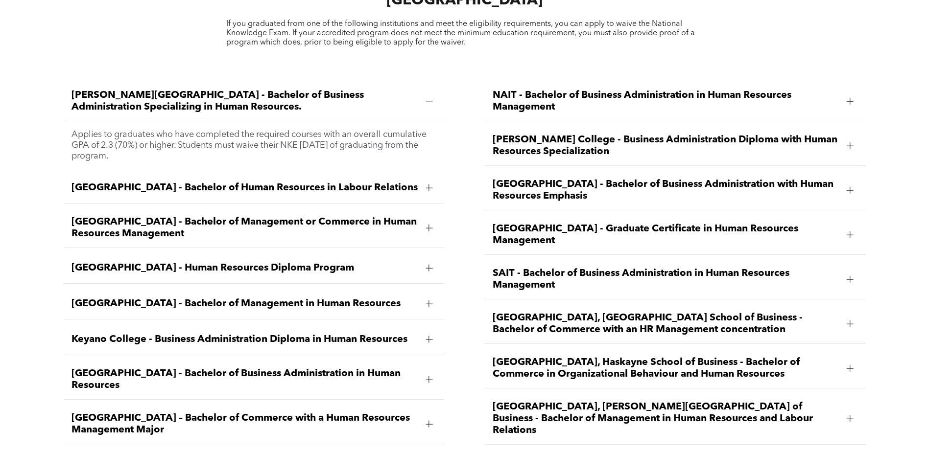
scroll to position [1469, 0]
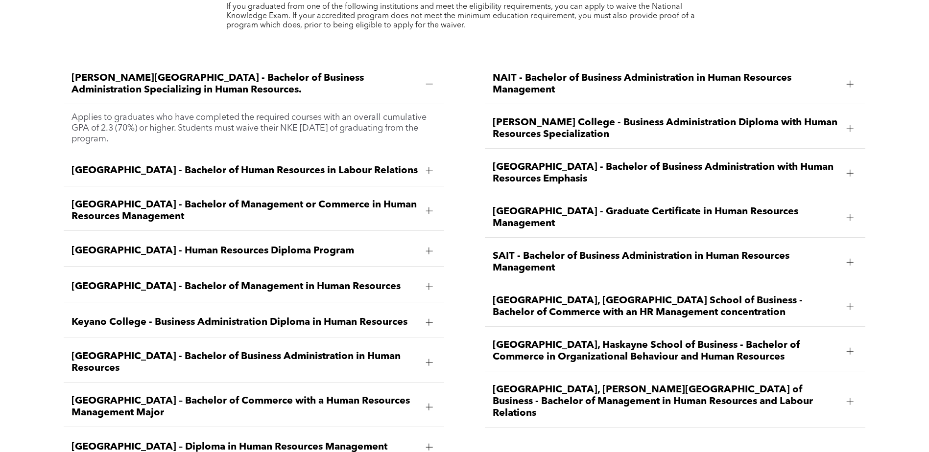
click at [431, 81] on div at bounding box center [429, 84] width 7 height 7
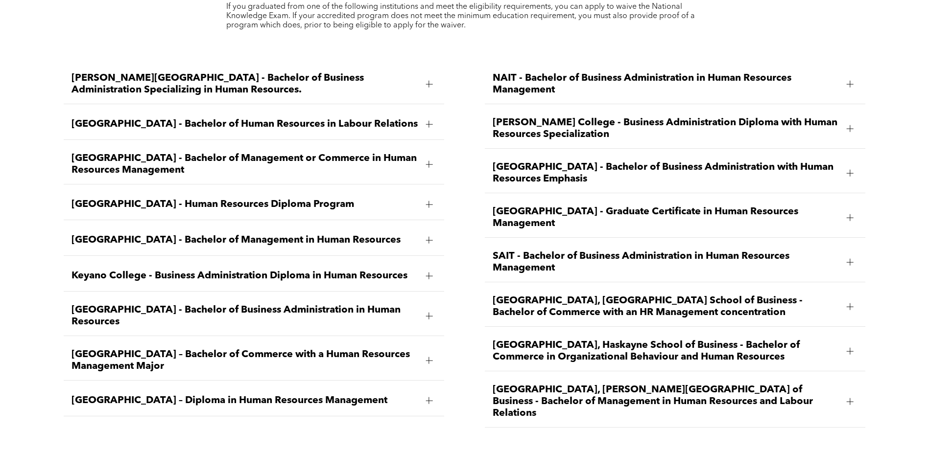
click at [400, 199] on span "[GEOGRAPHIC_DATA] - Human Resources Diploma Program" at bounding box center [244, 205] width 347 height 12
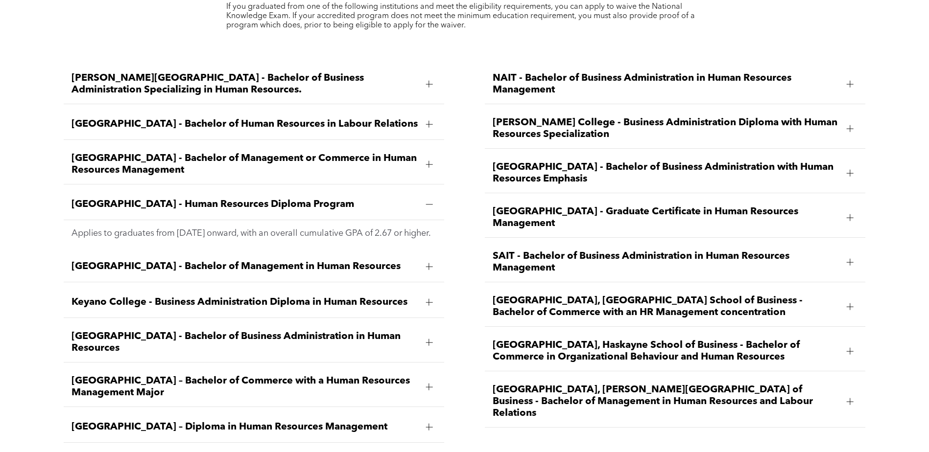
click at [122, 199] on span "[GEOGRAPHIC_DATA] - Human Resources Diploma Program" at bounding box center [244, 205] width 347 height 12
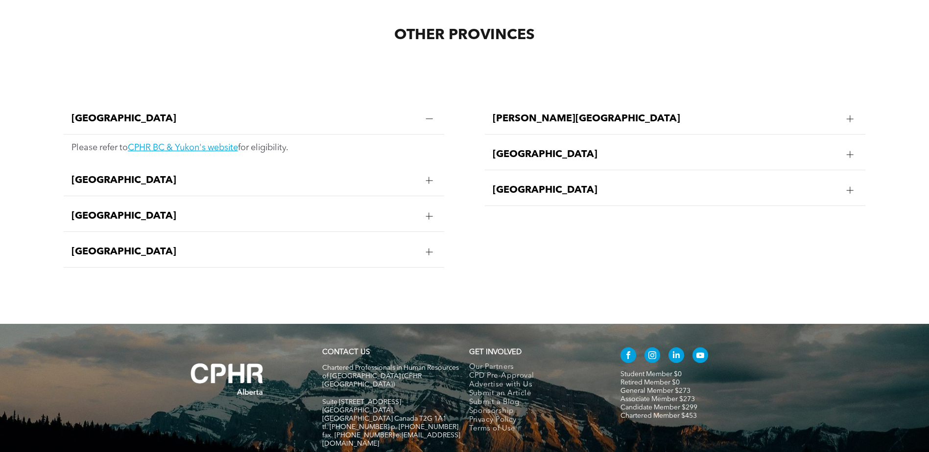
scroll to position [2008, 0]
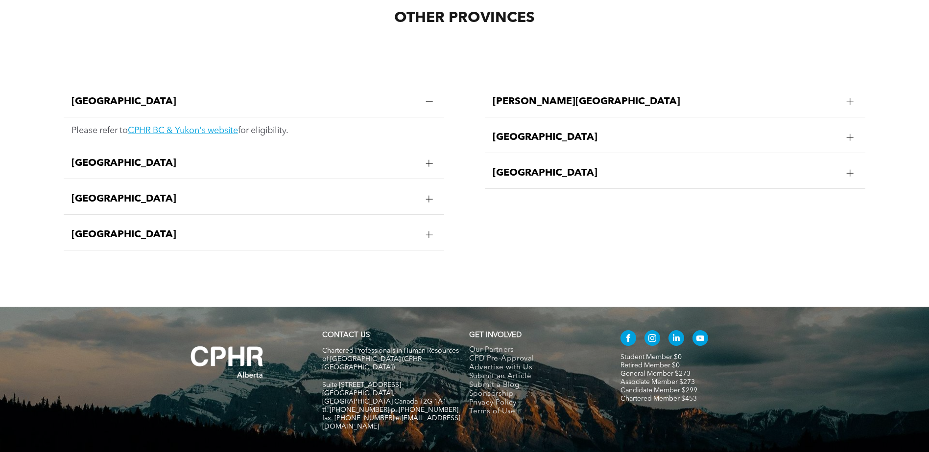
click at [426, 95] on div at bounding box center [429, 102] width 15 height 15
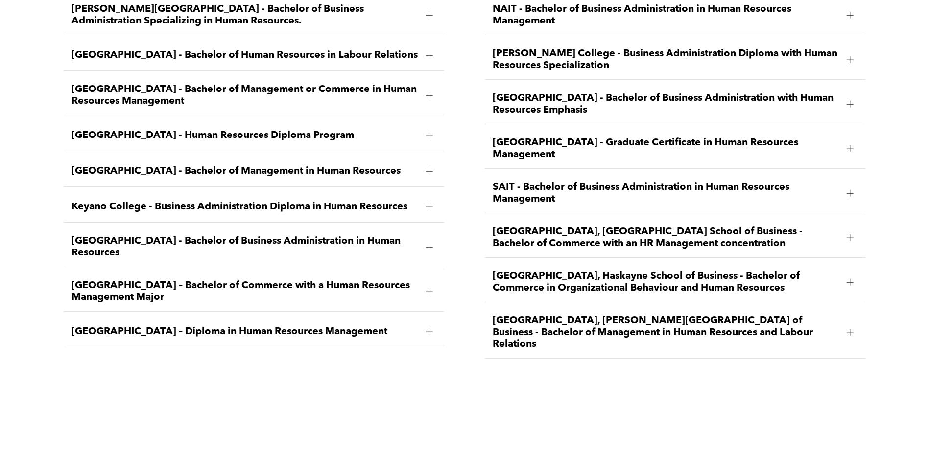
scroll to position [1469, 0]
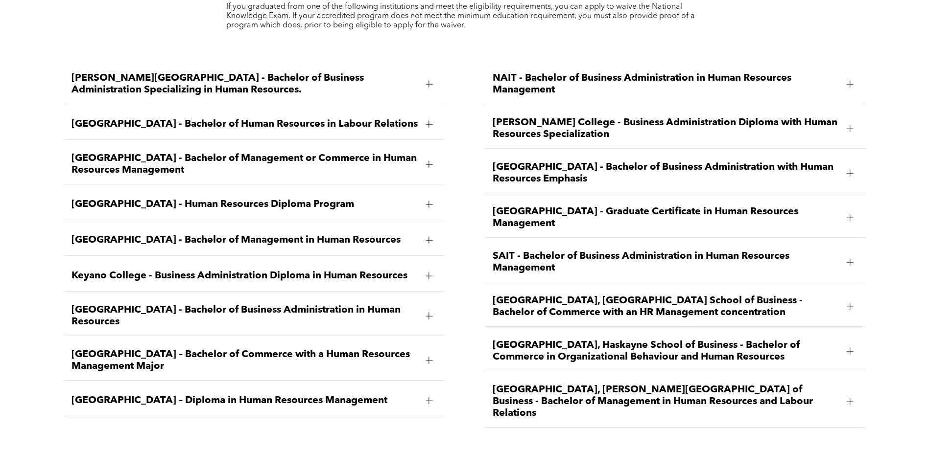
click at [756, 340] on span "University of Calgary, Haskayne School of Business - Bachelor of Commerce in Or…" at bounding box center [666, 352] width 347 height 24
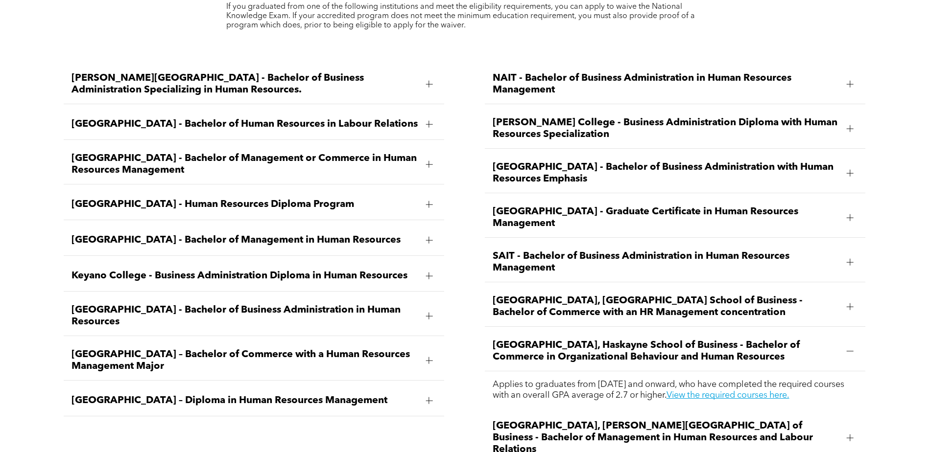
click at [658, 332] on div "University of Calgary, Haskayne School of Business - Bachelor of Commerce in Or…" at bounding box center [675, 352] width 381 height 40
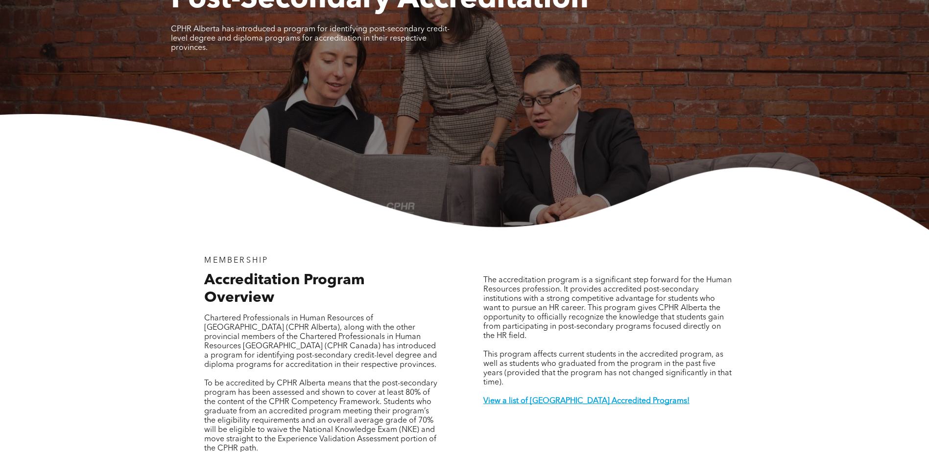
scroll to position [0, 0]
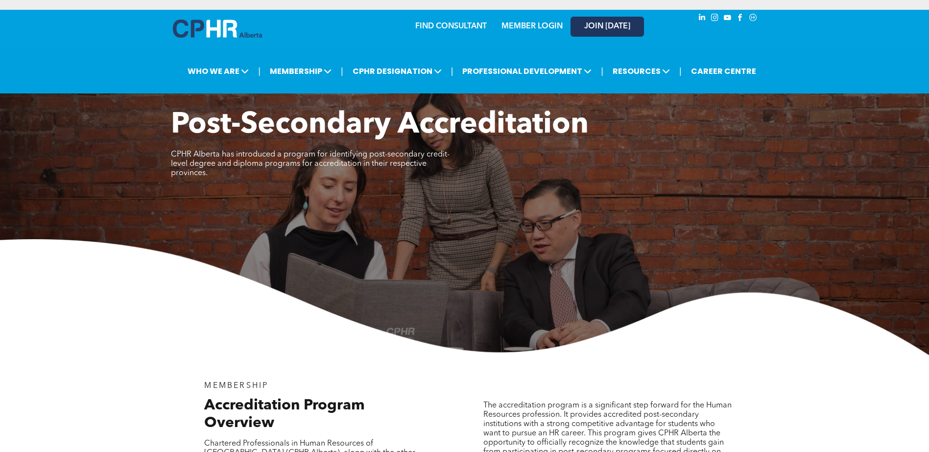
click at [596, 27] on span "JOIN [DATE]" at bounding box center [607, 26] width 46 height 9
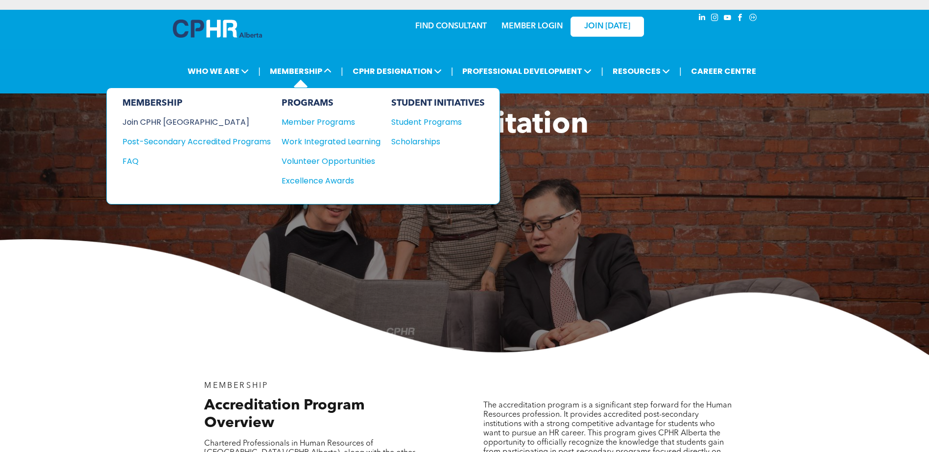
click at [179, 126] on div "Join CPHR [GEOGRAPHIC_DATA]" at bounding box center [189, 122] width 134 height 12
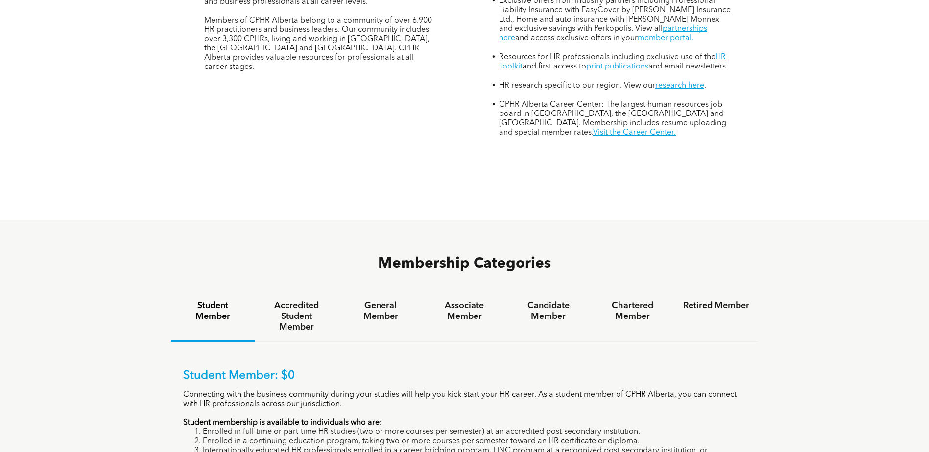
scroll to position [490, 0]
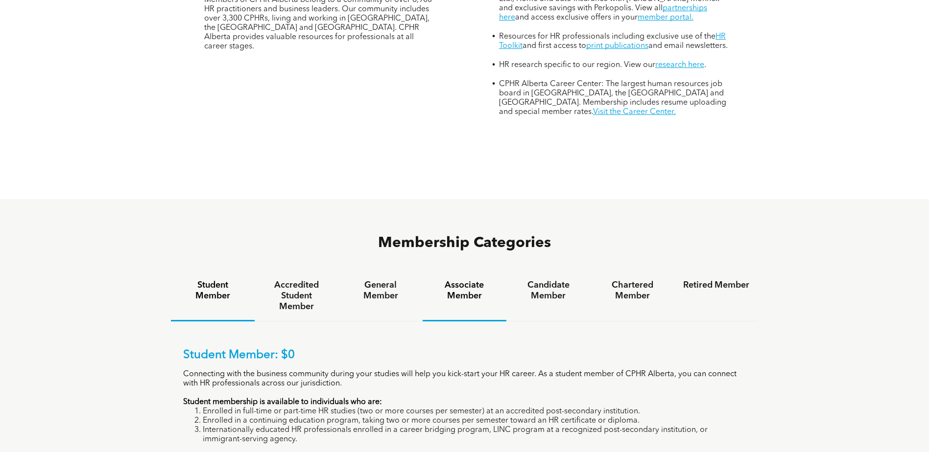
click at [458, 280] on h4 "Associate Member" at bounding box center [464, 291] width 66 height 22
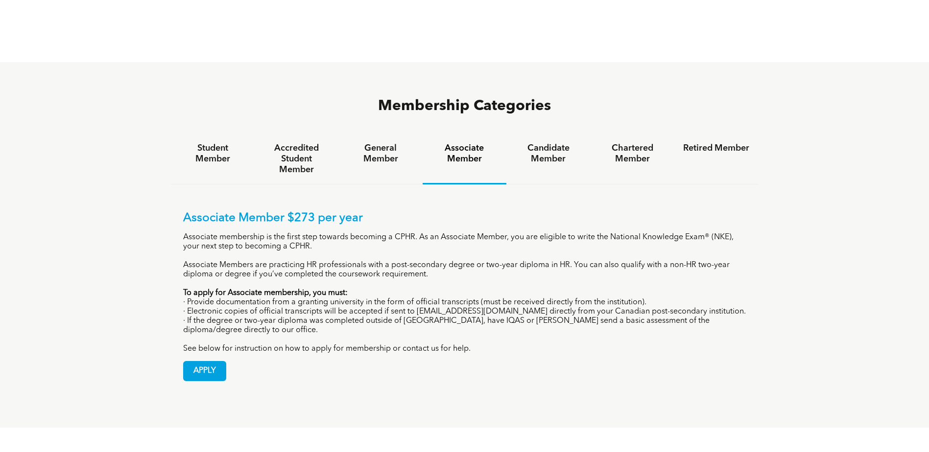
scroll to position [637, 0]
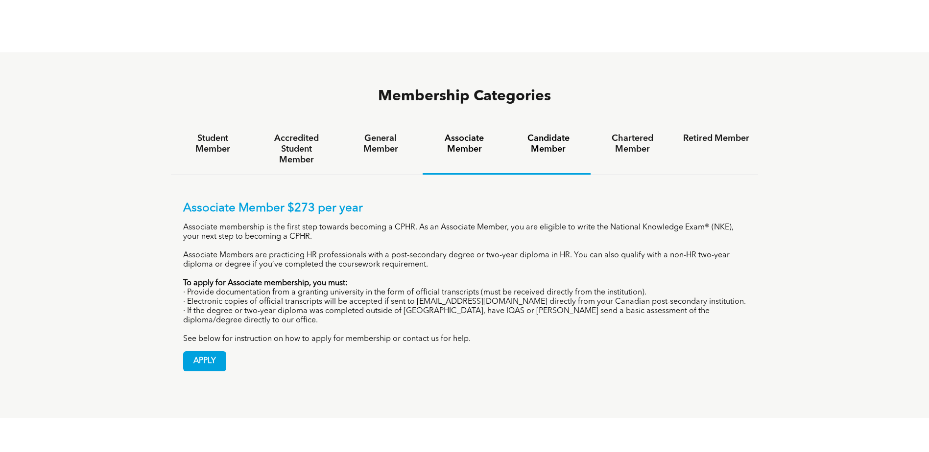
click at [553, 133] on h4 "Candidate Member" at bounding box center [548, 144] width 66 height 22
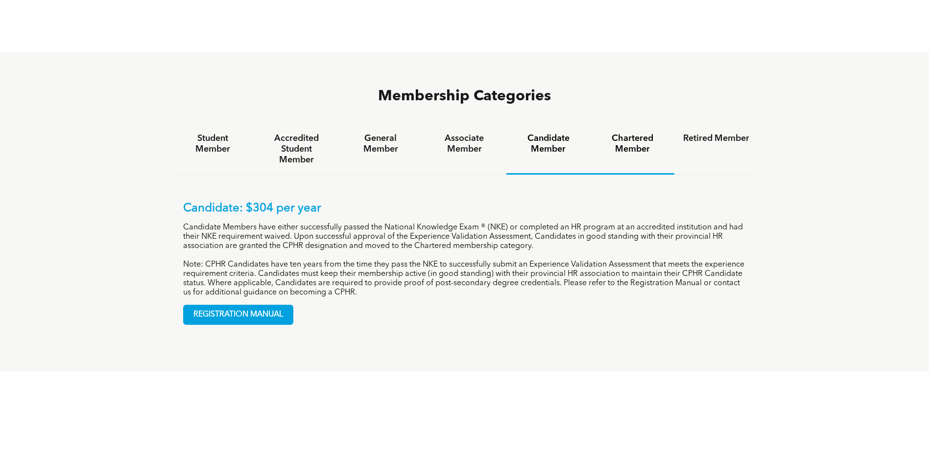
click at [619, 133] on h4 "Chartered Member" at bounding box center [632, 144] width 66 height 22
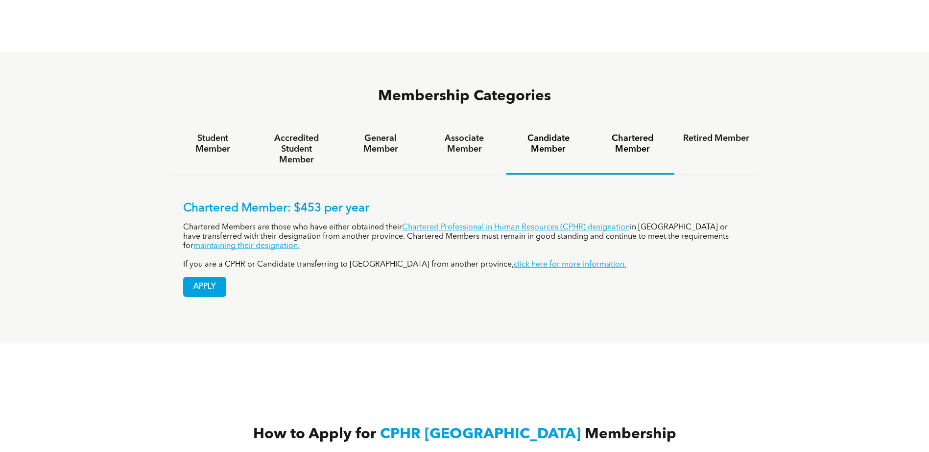
click at [542, 133] on h4 "Candidate Member" at bounding box center [548, 144] width 66 height 22
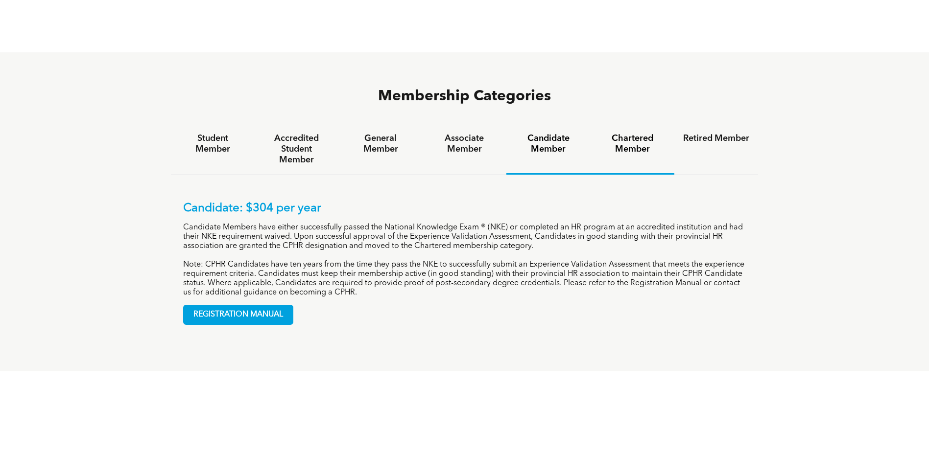
click at [634, 133] on h4 "Chartered Member" at bounding box center [632, 144] width 66 height 22
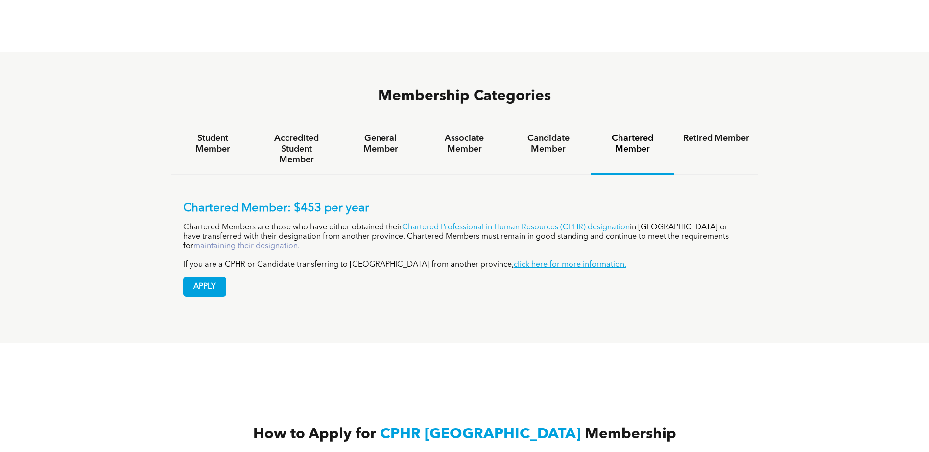
click at [300, 242] on link "maintaining their designation." at bounding box center [246, 246] width 106 height 8
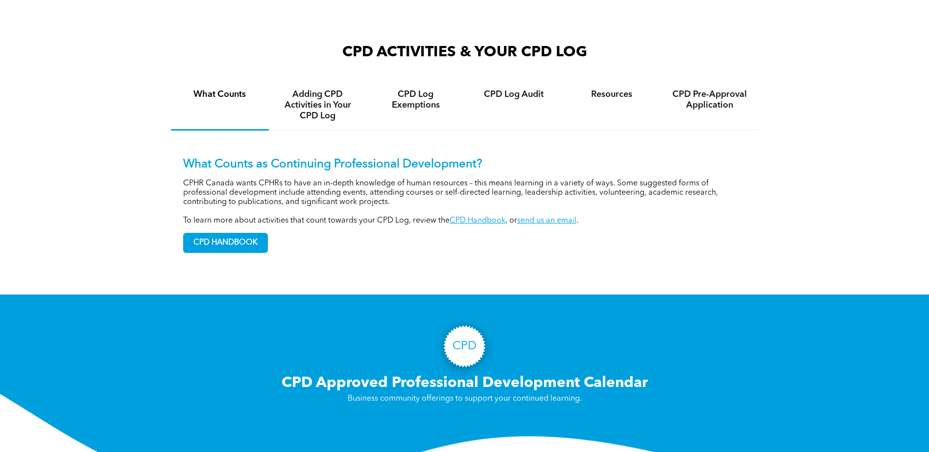
scroll to position [735, 0]
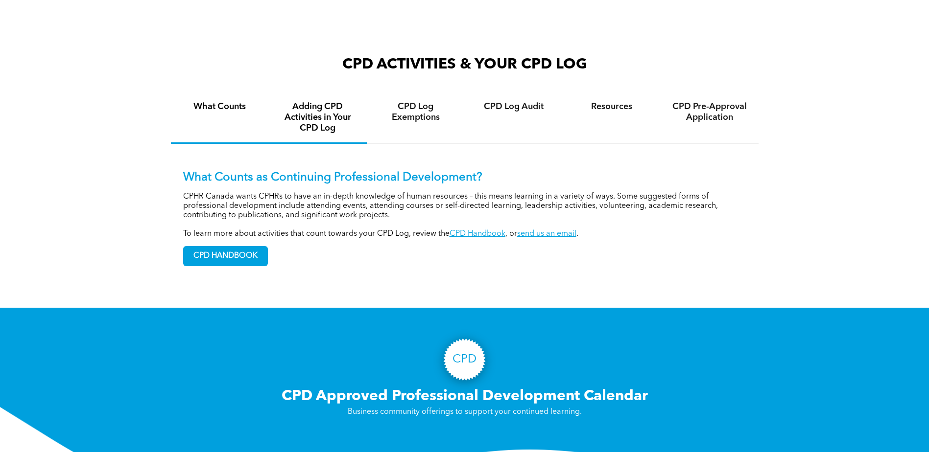
click at [302, 129] on h4 "Adding CPD Activities in Your CPD Log" at bounding box center [318, 117] width 80 height 32
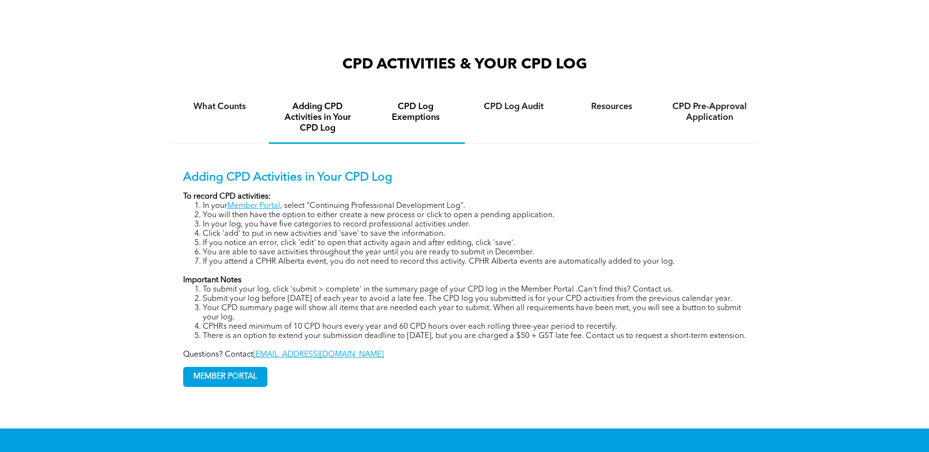
click at [421, 119] on h4 "CPD Log Exemptions" at bounding box center [416, 112] width 80 height 22
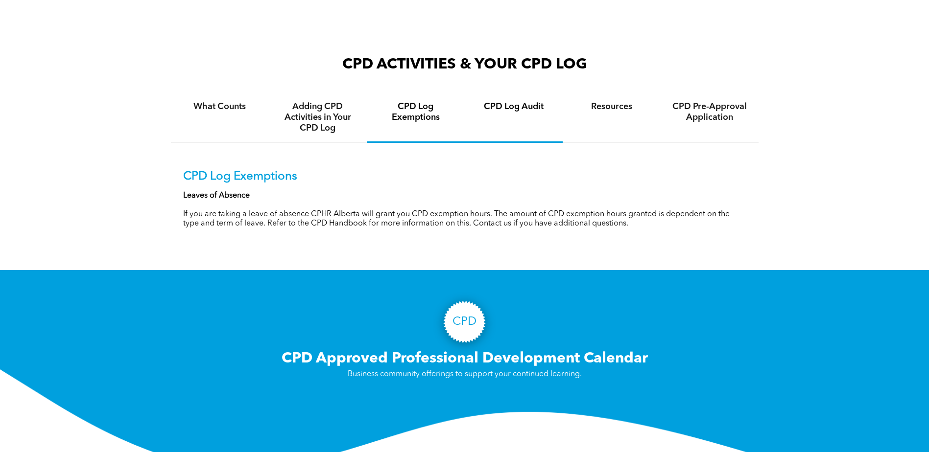
click at [512, 120] on div "CPD Log Audit" at bounding box center [514, 118] width 98 height 50
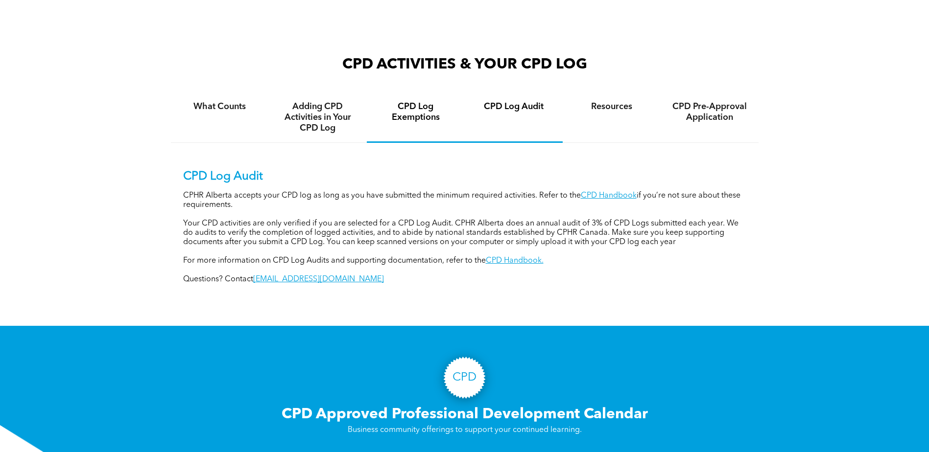
click at [418, 104] on h4 "CPD Log Exemptions" at bounding box center [416, 112] width 80 height 22
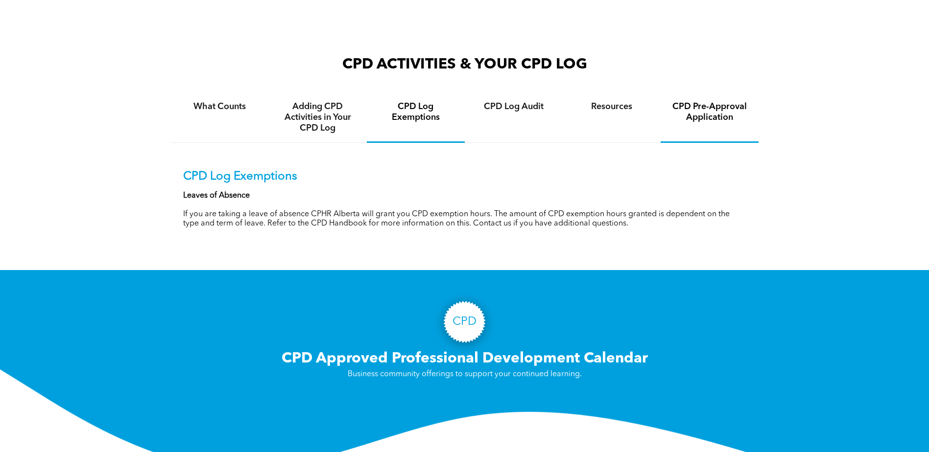
click at [711, 120] on h4 "CPD Pre-Approval Application" at bounding box center [709, 112] width 80 height 22
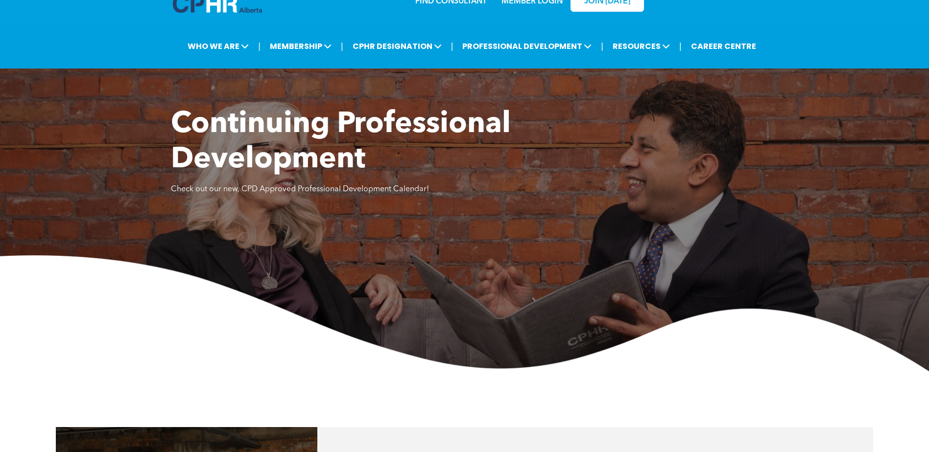
scroll to position [0, 0]
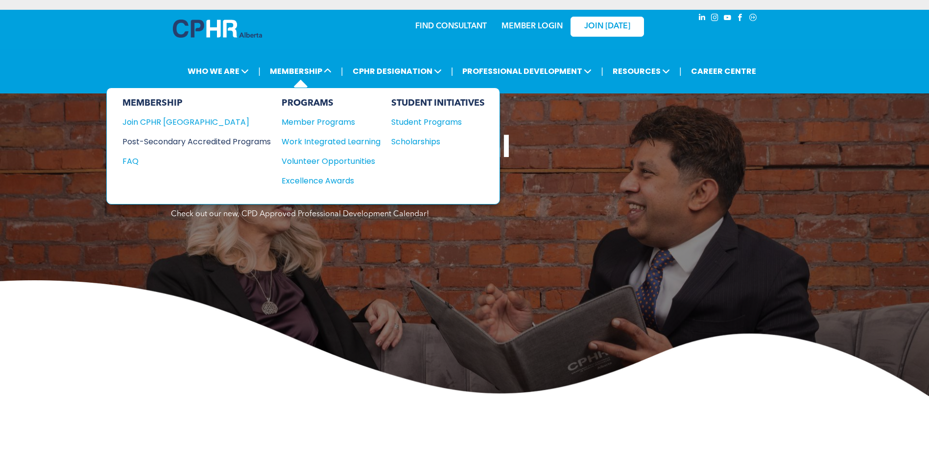
click at [163, 143] on div "Post-Secondary Accredited Programs" at bounding box center [189, 142] width 134 height 12
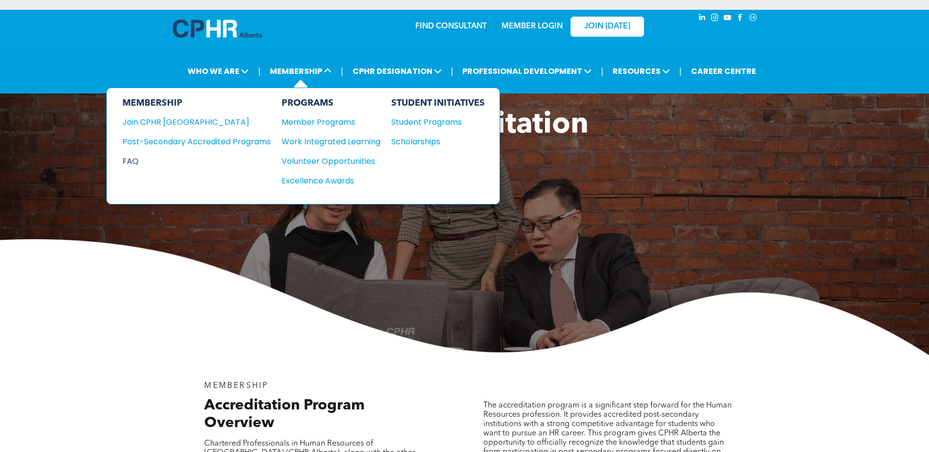
click at [126, 159] on div "FAQ" at bounding box center [189, 161] width 134 height 12
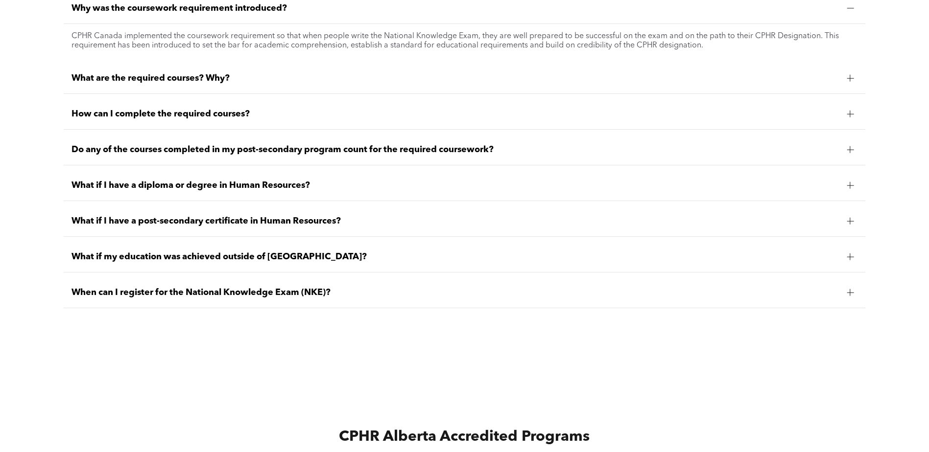
scroll to position [930, 0]
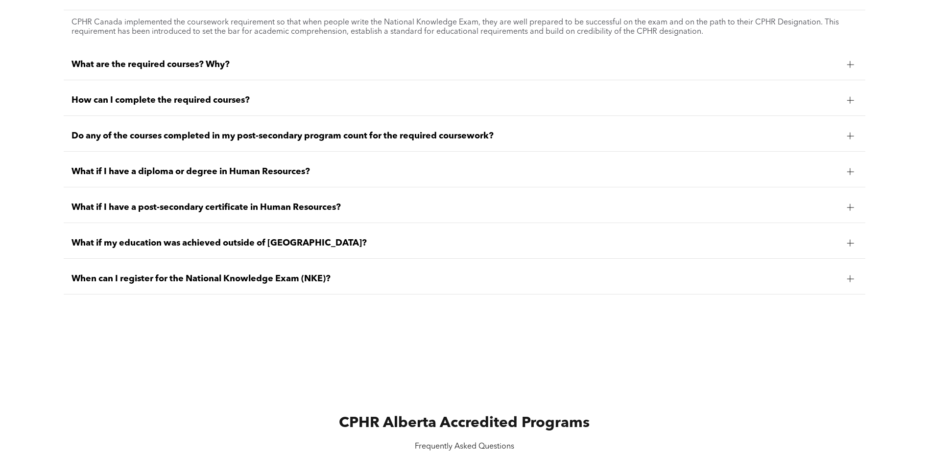
click at [173, 213] on span "What if I have a post-secondary certificate in Human Resources?" at bounding box center [454, 207] width 767 height 11
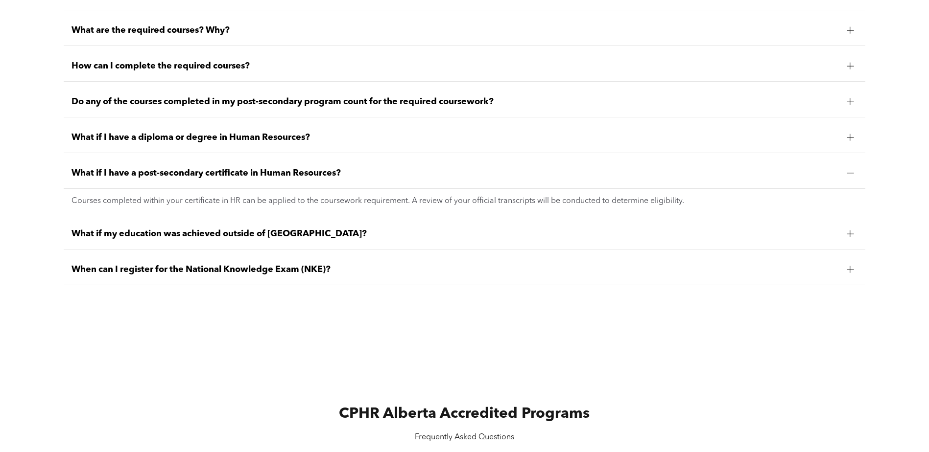
click at [183, 168] on span "What if I have a post-secondary certificate in Human Resources?" at bounding box center [454, 173] width 767 height 11
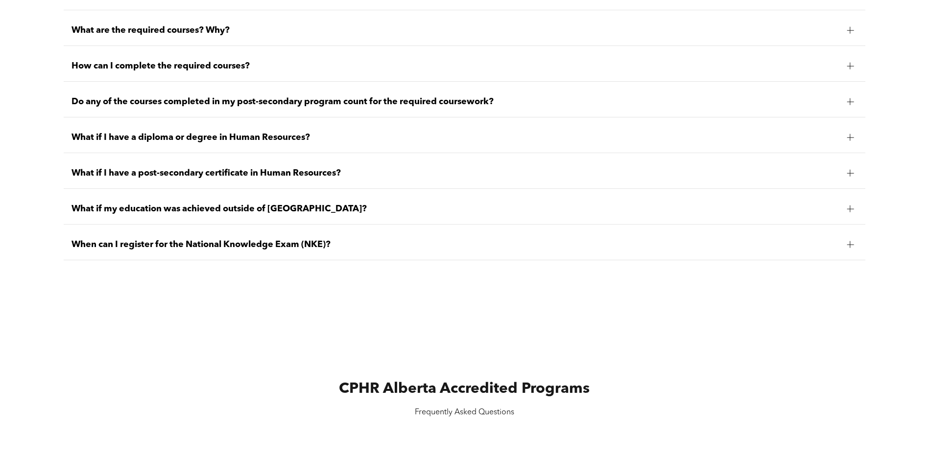
click at [195, 142] on span "What if I have a diploma or degree in Human Resources?" at bounding box center [454, 137] width 767 height 11
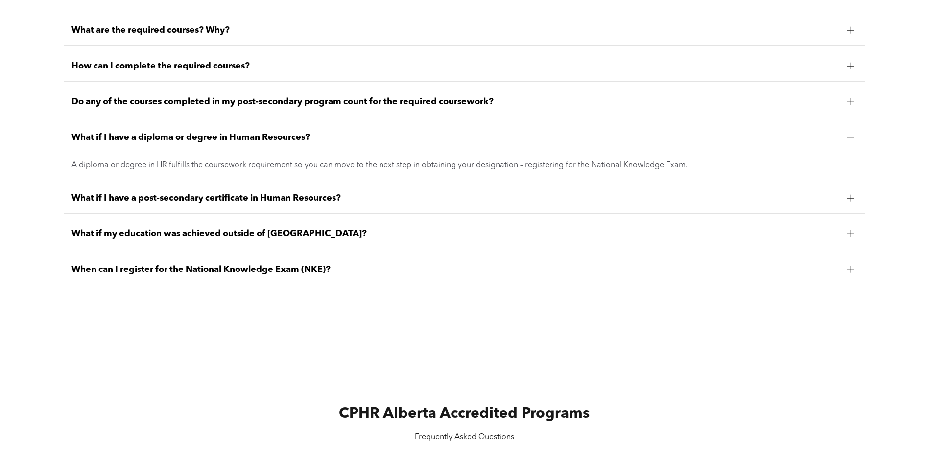
click at [204, 138] on span "What if I have a diploma or degree in Human Resources?" at bounding box center [454, 137] width 767 height 11
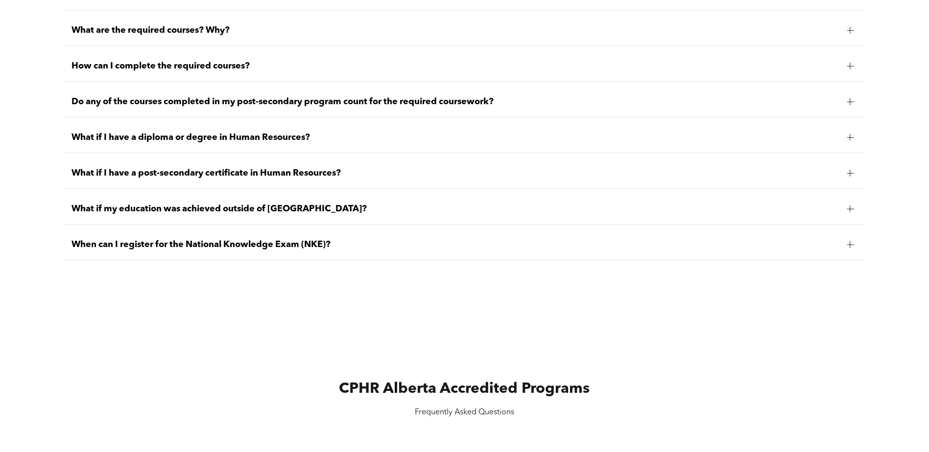
click at [186, 104] on span "Do any of the courses completed in my post-secondary program count for the requ…" at bounding box center [454, 101] width 767 height 11
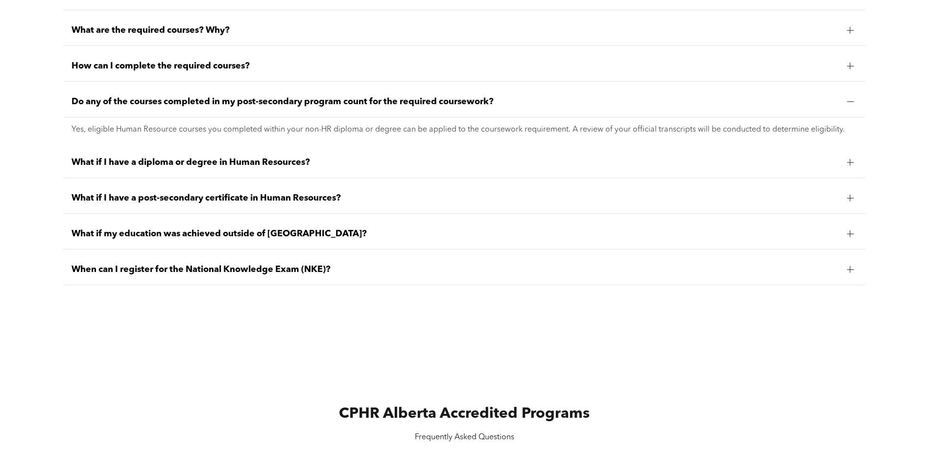
click at [177, 107] on span "Do any of the courses completed in my post-secondary program count for the requ…" at bounding box center [454, 101] width 767 height 11
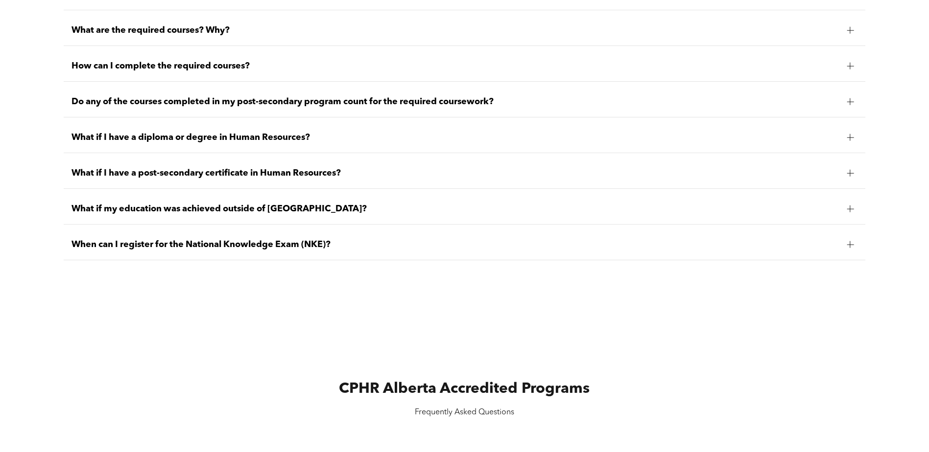
click at [186, 68] on span "How can I complete the required courses?" at bounding box center [454, 66] width 767 height 11
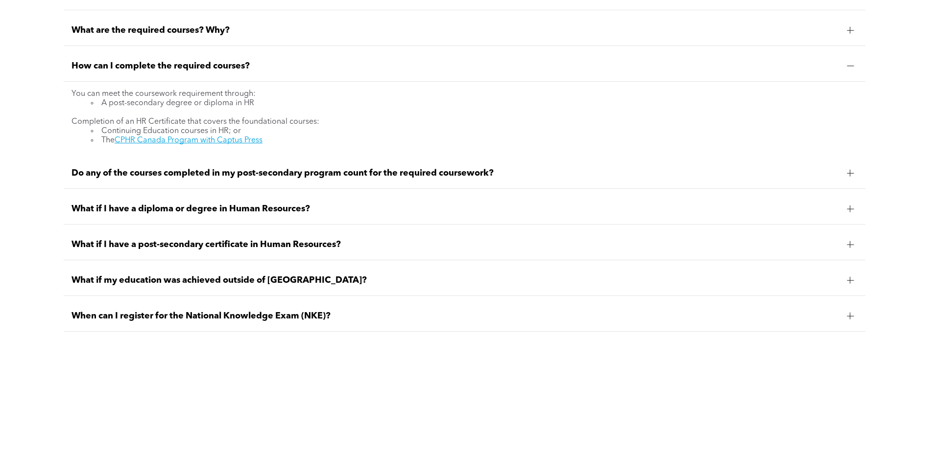
click at [186, 64] on span "How can I complete the required courses?" at bounding box center [454, 66] width 767 height 11
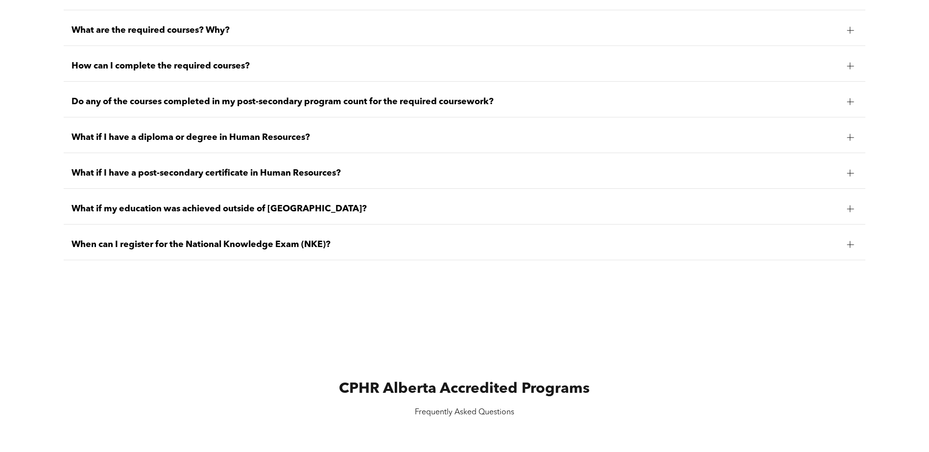
click at [381, 341] on div "CPHR Alberta Accredited Programs Frequently Asked Questions" at bounding box center [464, 368] width 929 height 144
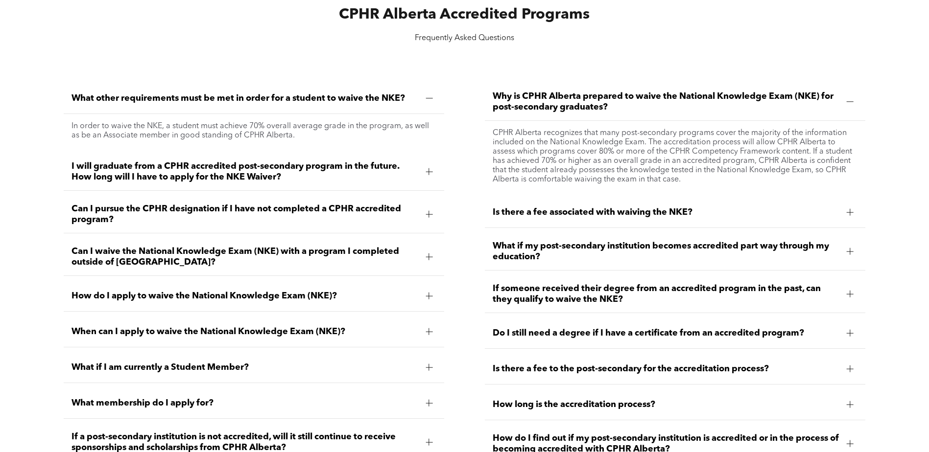
scroll to position [1322, 0]
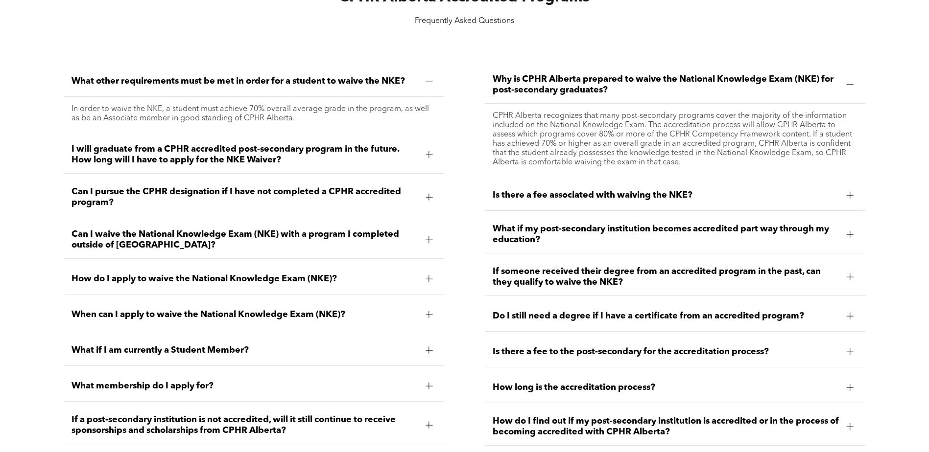
click at [139, 81] on span "What other requirements must be met in order for a student to waive the NKE?" at bounding box center [244, 81] width 347 height 11
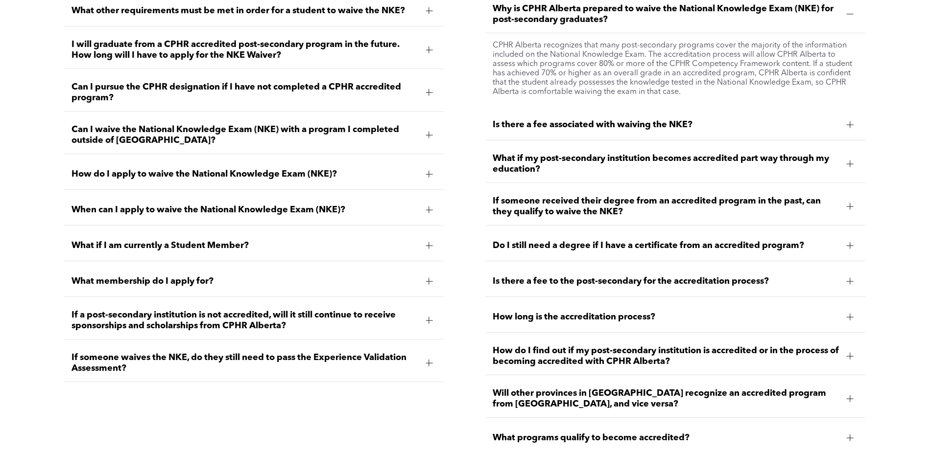
scroll to position [1371, 0]
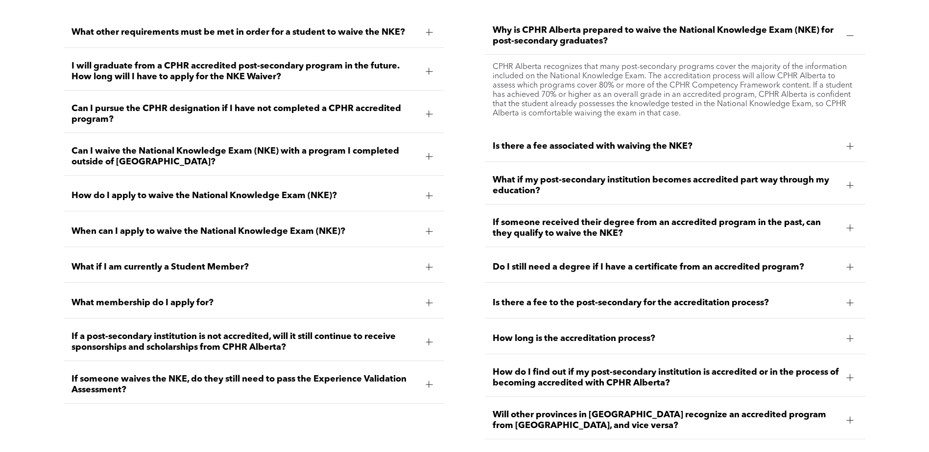
click at [560, 37] on span "Why is CPHR Alberta prepared to waive the National Knowledge Exam (NKE) for pos…" at bounding box center [666, 36] width 347 height 22
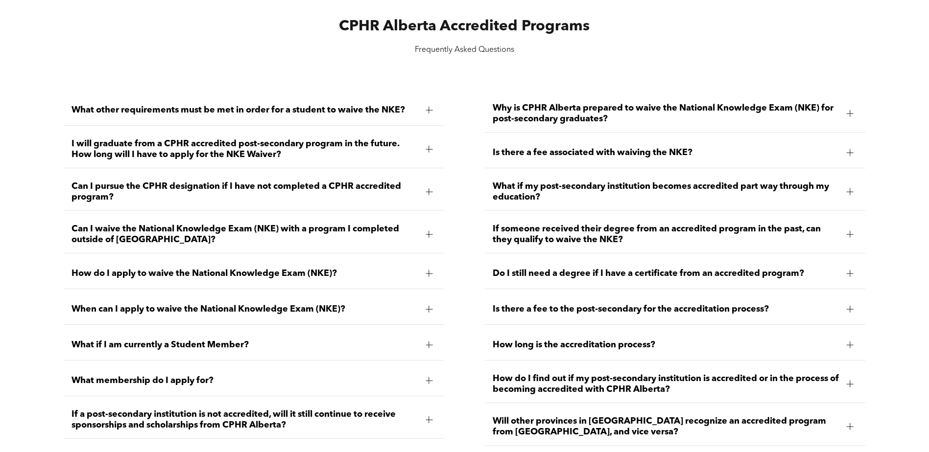
scroll to position [1273, 0]
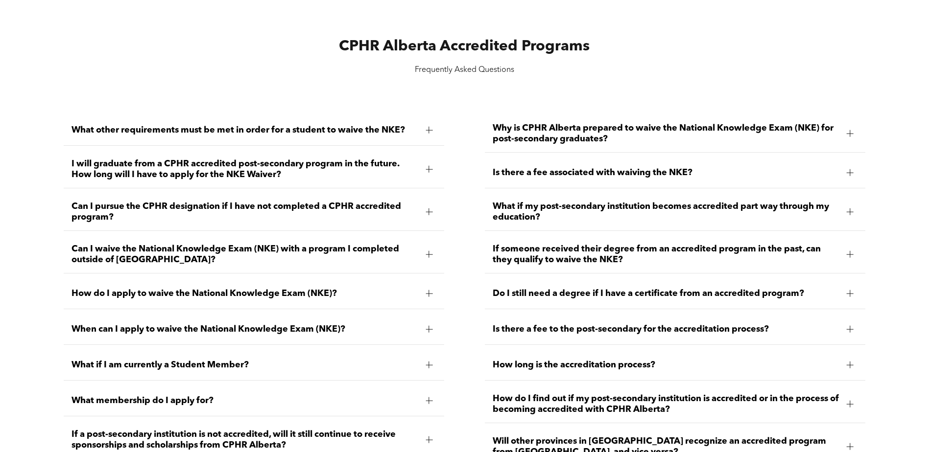
click at [897, 284] on div "What other requirements must be met in order for a student to waive the NKE? In…" at bounding box center [464, 318] width 929 height 440
click at [696, 254] on span "If someone received their degree from an accredited program in the past, can th…" at bounding box center [666, 255] width 347 height 22
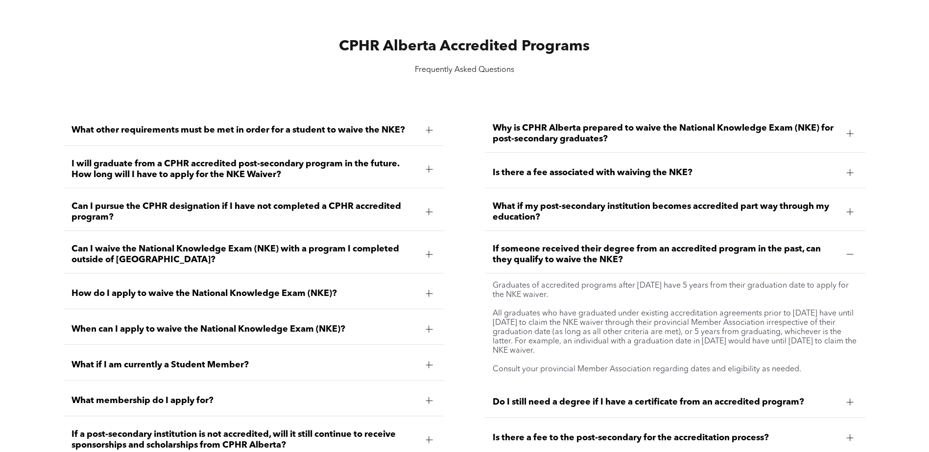
click at [886, 256] on div "What other requirements must be met in order for a student to waive the NKE? In…" at bounding box center [464, 372] width 929 height 548
click at [895, 348] on div "What other requirements must be met in order for a student to waive the NKE? In…" at bounding box center [464, 372] width 929 height 548
click at [900, 356] on div "What other requirements must be met in order for a student to waive the NKE? In…" at bounding box center [464, 372] width 929 height 548
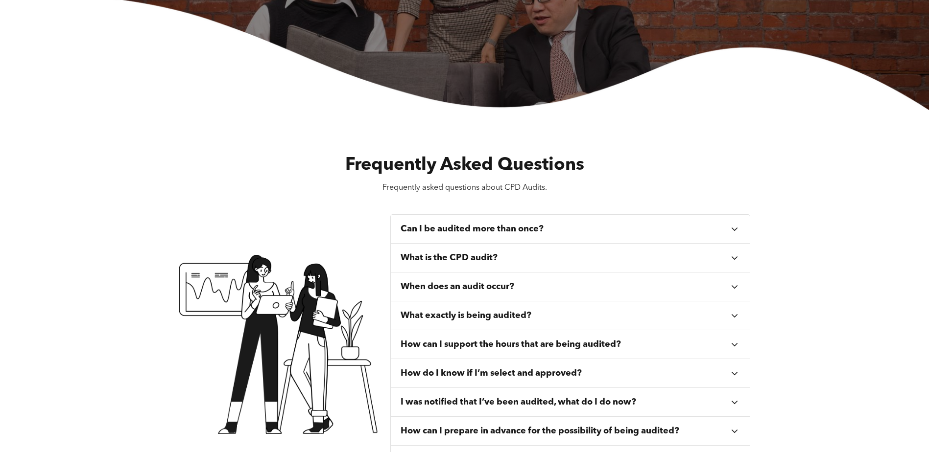
scroll to position [0, 0]
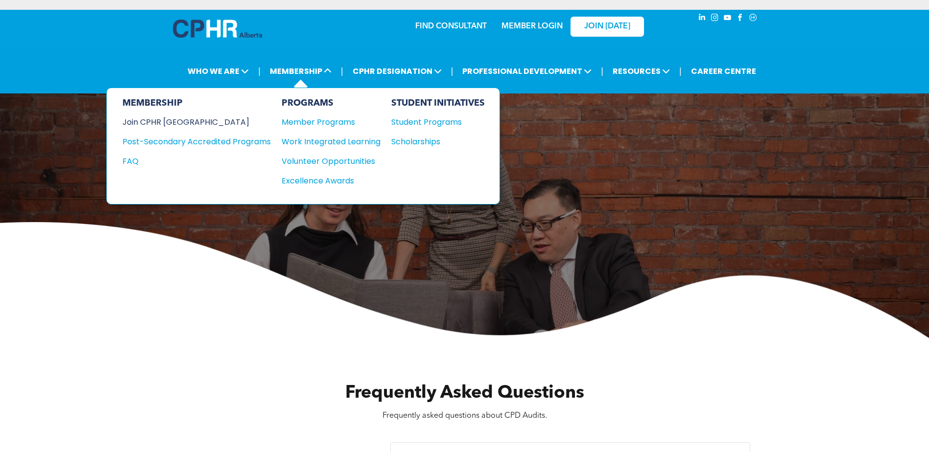
click at [163, 120] on div "Join CPHR [GEOGRAPHIC_DATA]" at bounding box center [189, 122] width 134 height 12
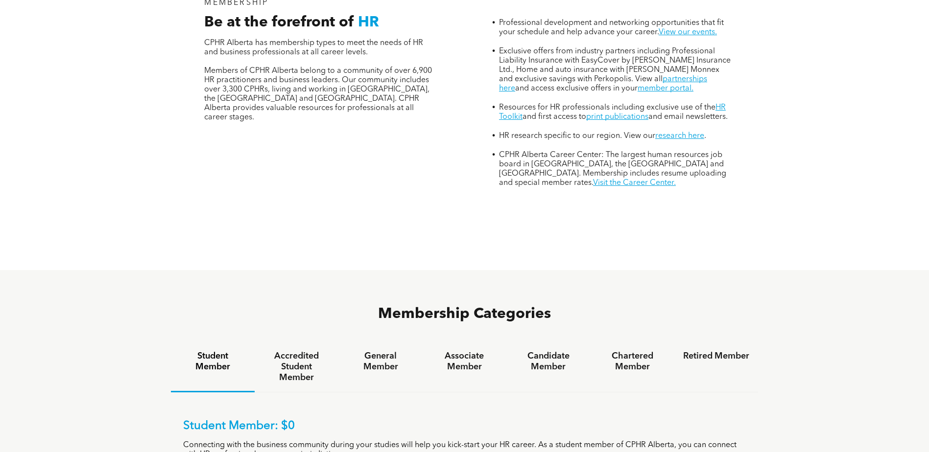
scroll to position [490, 0]
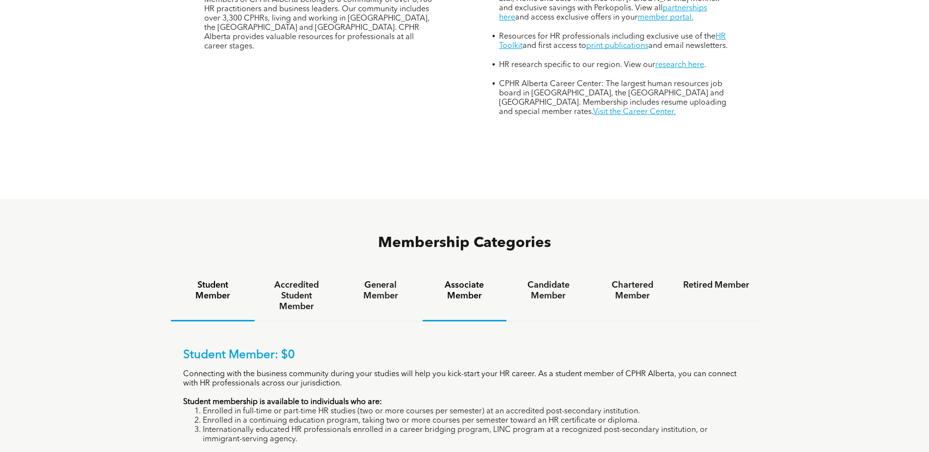
click at [465, 280] on h4 "Associate Member" at bounding box center [464, 291] width 66 height 22
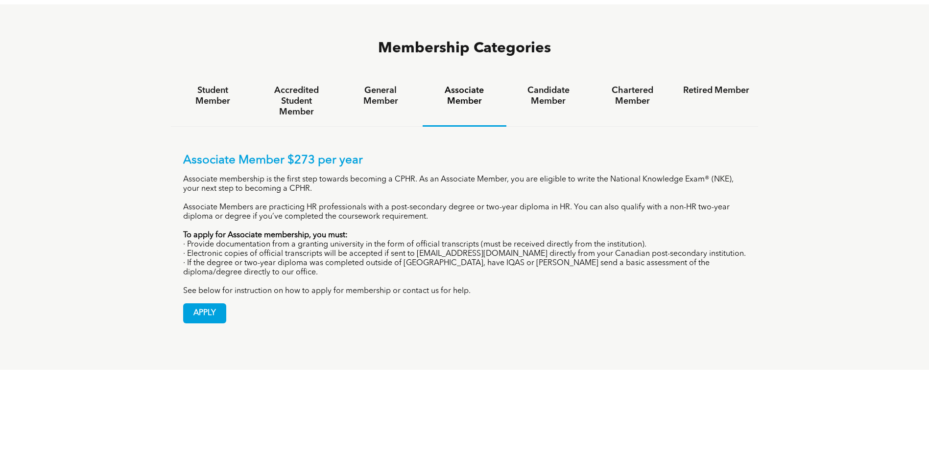
scroll to position [686, 0]
click at [216, 303] on span "APPLY" at bounding box center [205, 312] width 42 height 19
click at [193, 303] on span "APPLY" at bounding box center [205, 312] width 42 height 19
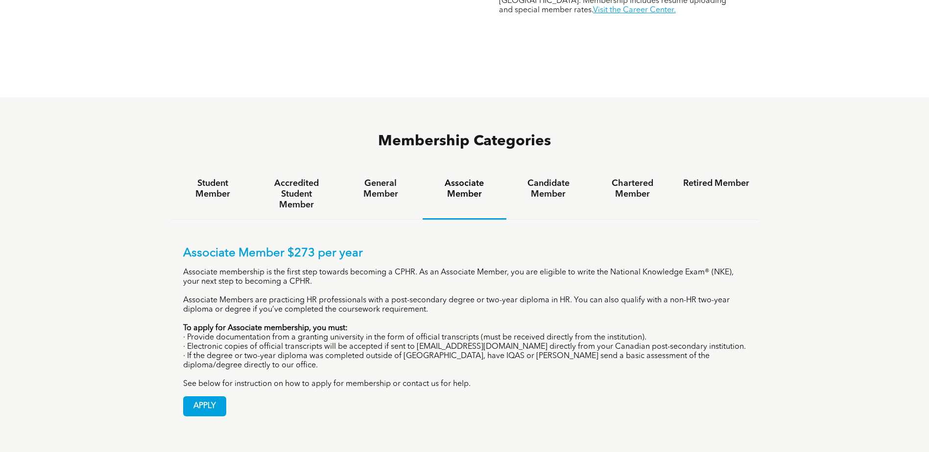
scroll to position [588, 0]
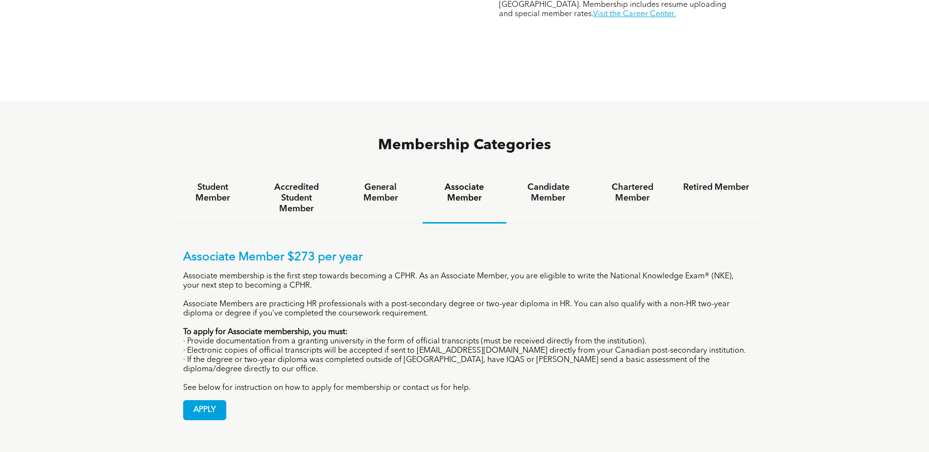
click at [808, 243] on div "Membership Categories Student Member Accredited Student Member General Member A…" at bounding box center [464, 284] width 929 height 366
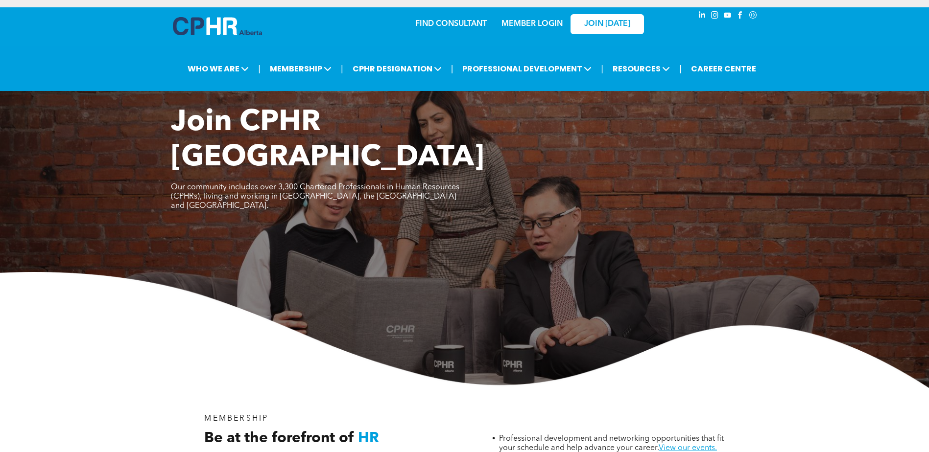
scroll to position [0, 0]
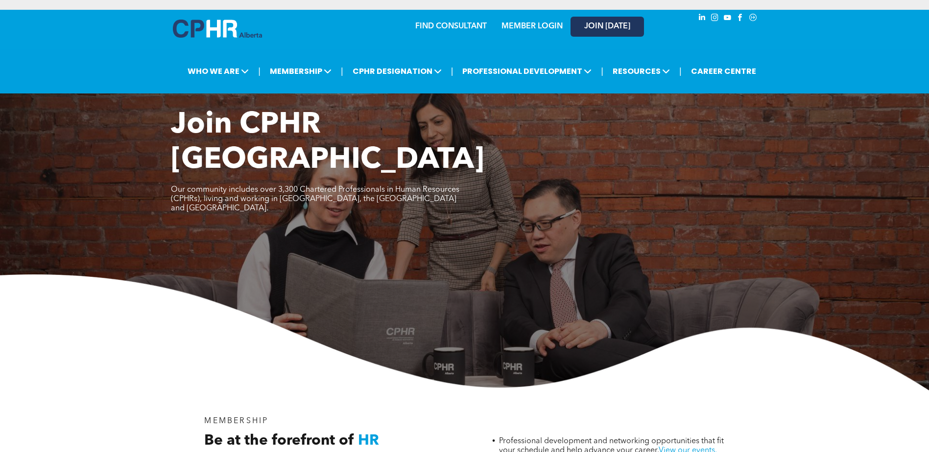
click at [601, 19] on link "JOIN [DATE]" at bounding box center [606, 27] width 73 height 20
click at [610, 32] on link "JOIN [DATE]" at bounding box center [606, 27] width 73 height 20
